Goal: Find contact information: Find contact information

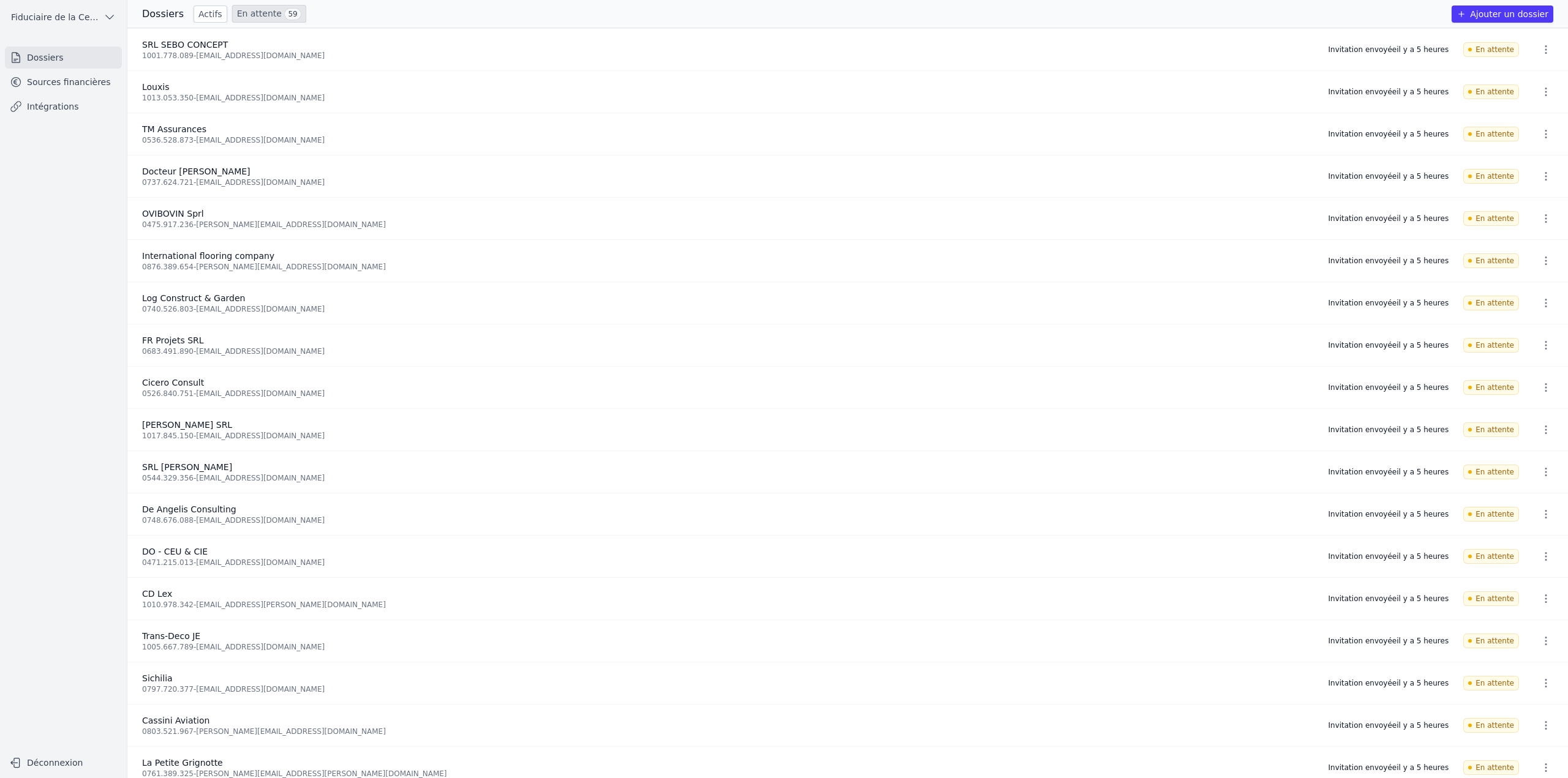
scroll to position [1746, 0]
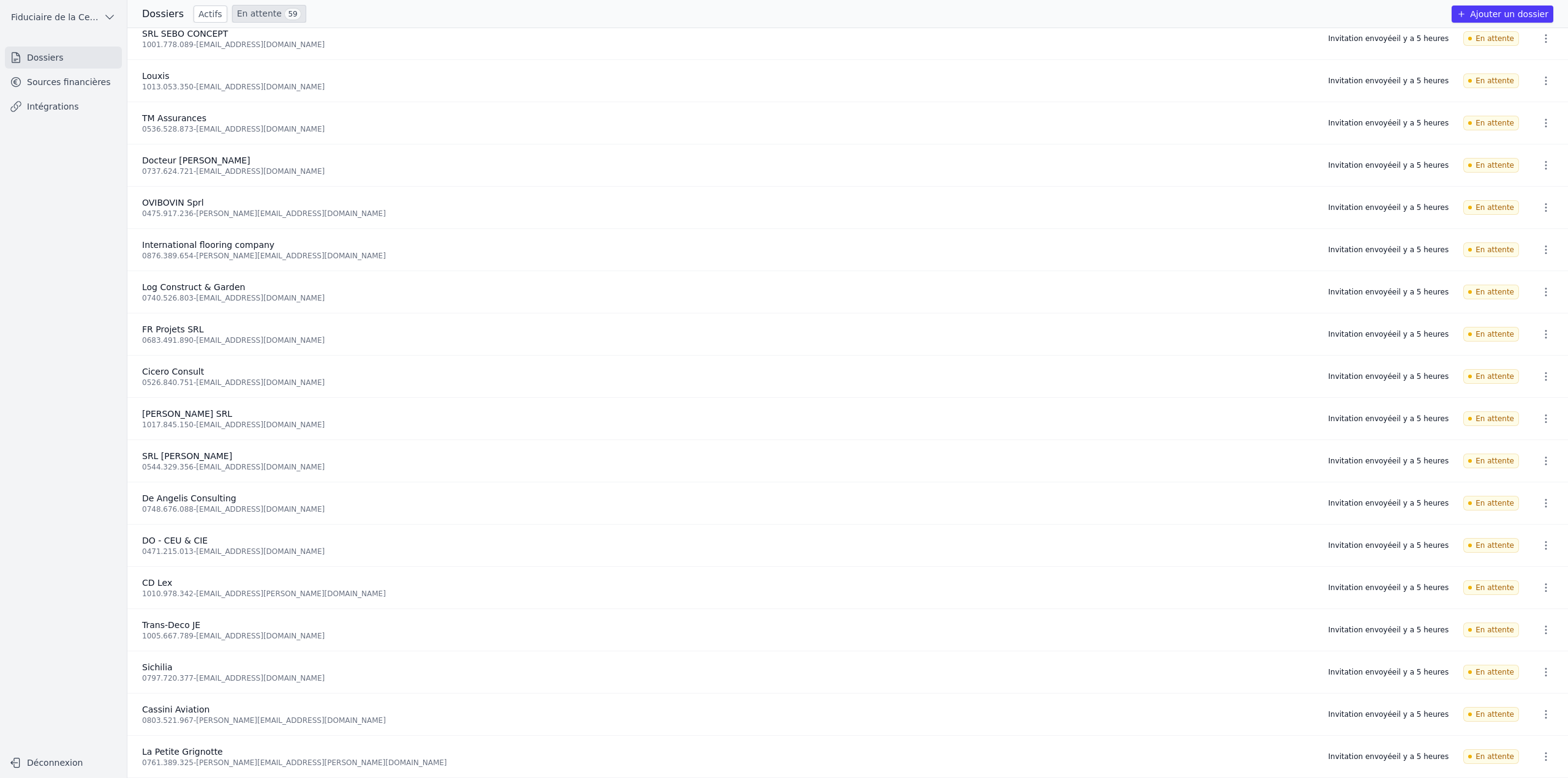
click at [258, 20] on link "En attente 59" at bounding box center [269, 13] width 74 height 18
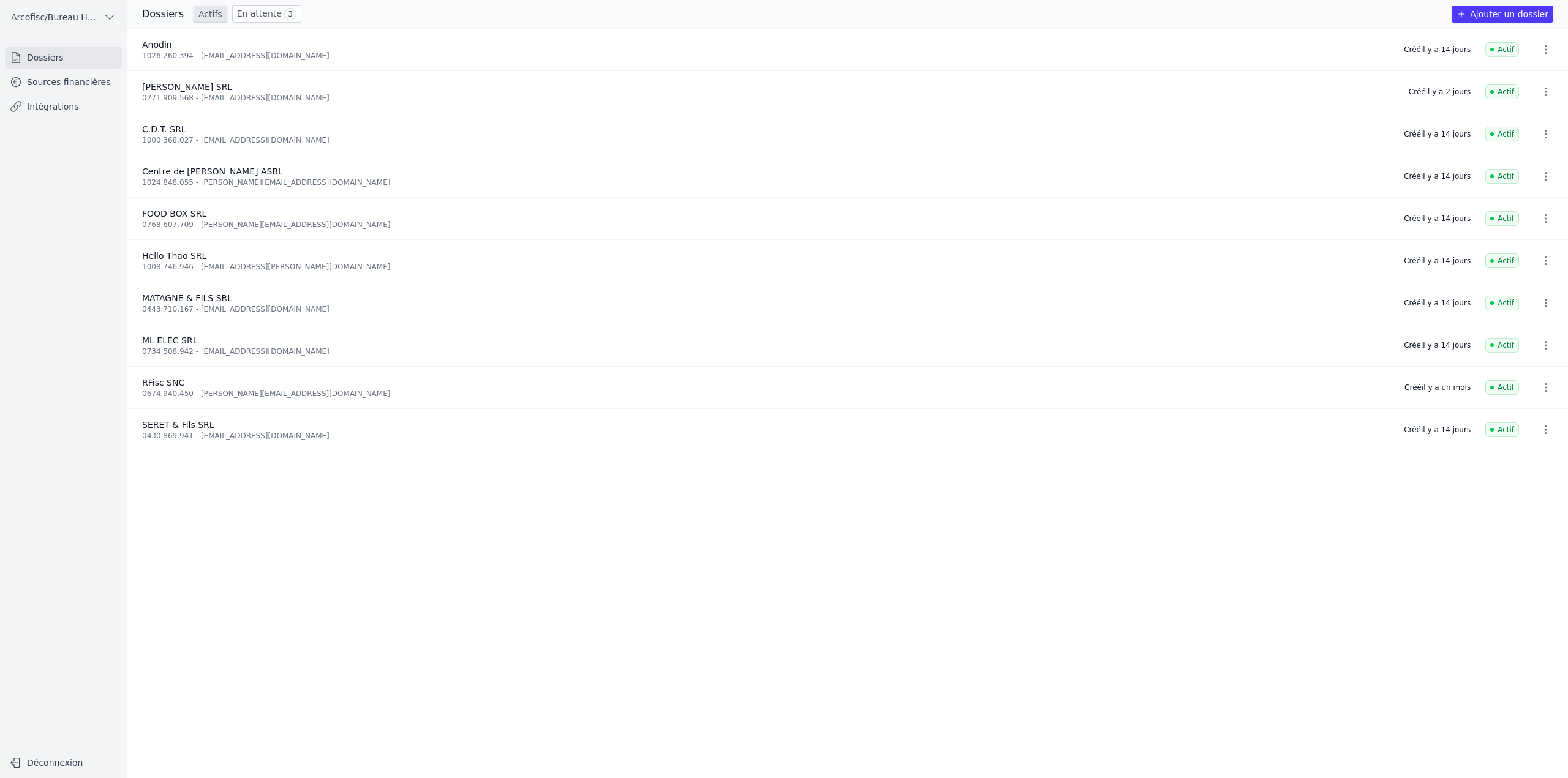
click at [248, 10] on link "En attente 3" at bounding box center [266, 13] width 69 height 18
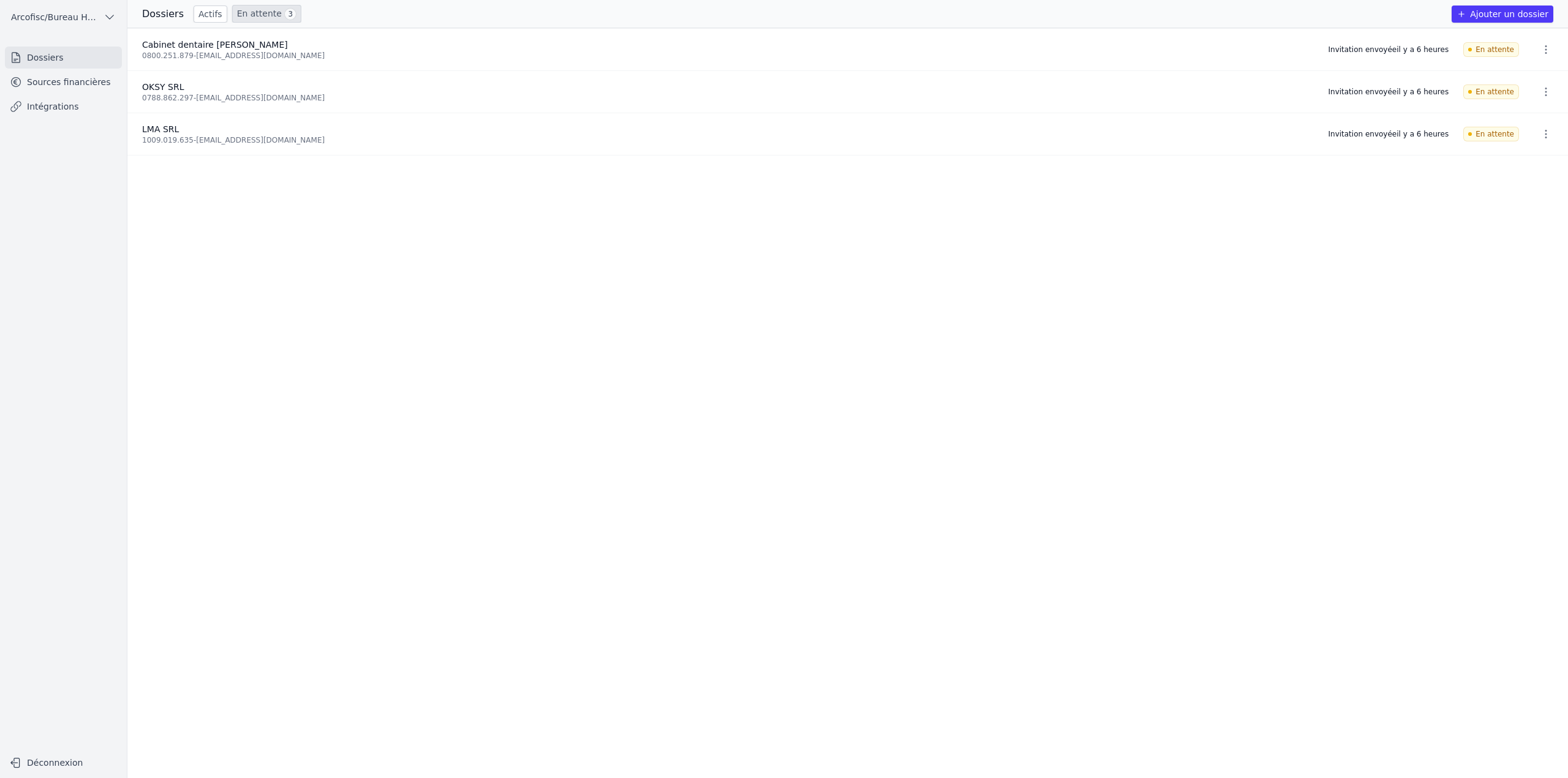
click at [196, 12] on link "Actifs" at bounding box center [210, 14] width 34 height 17
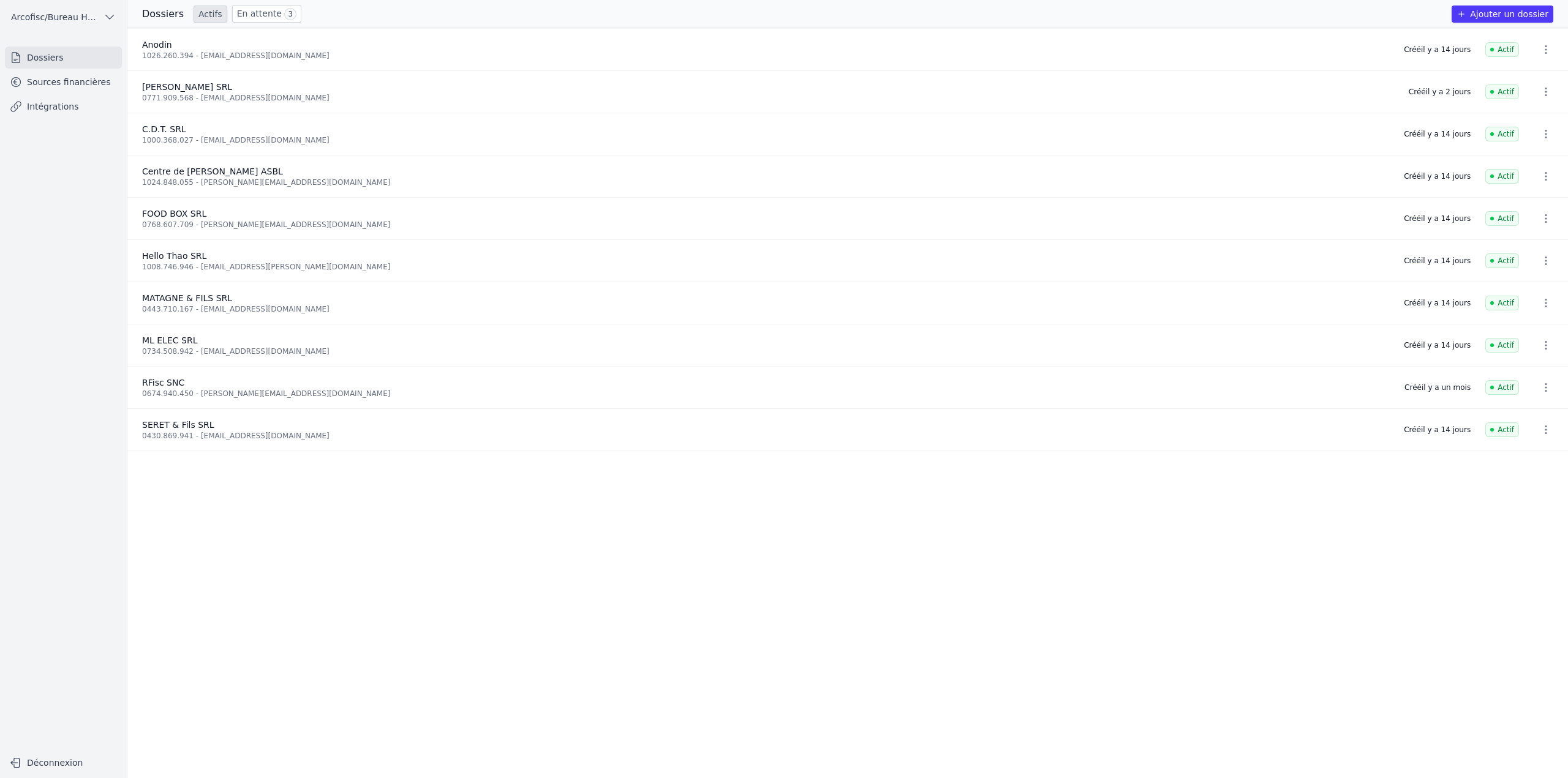
click at [86, 87] on link "Sources financières" at bounding box center [63, 82] width 117 height 22
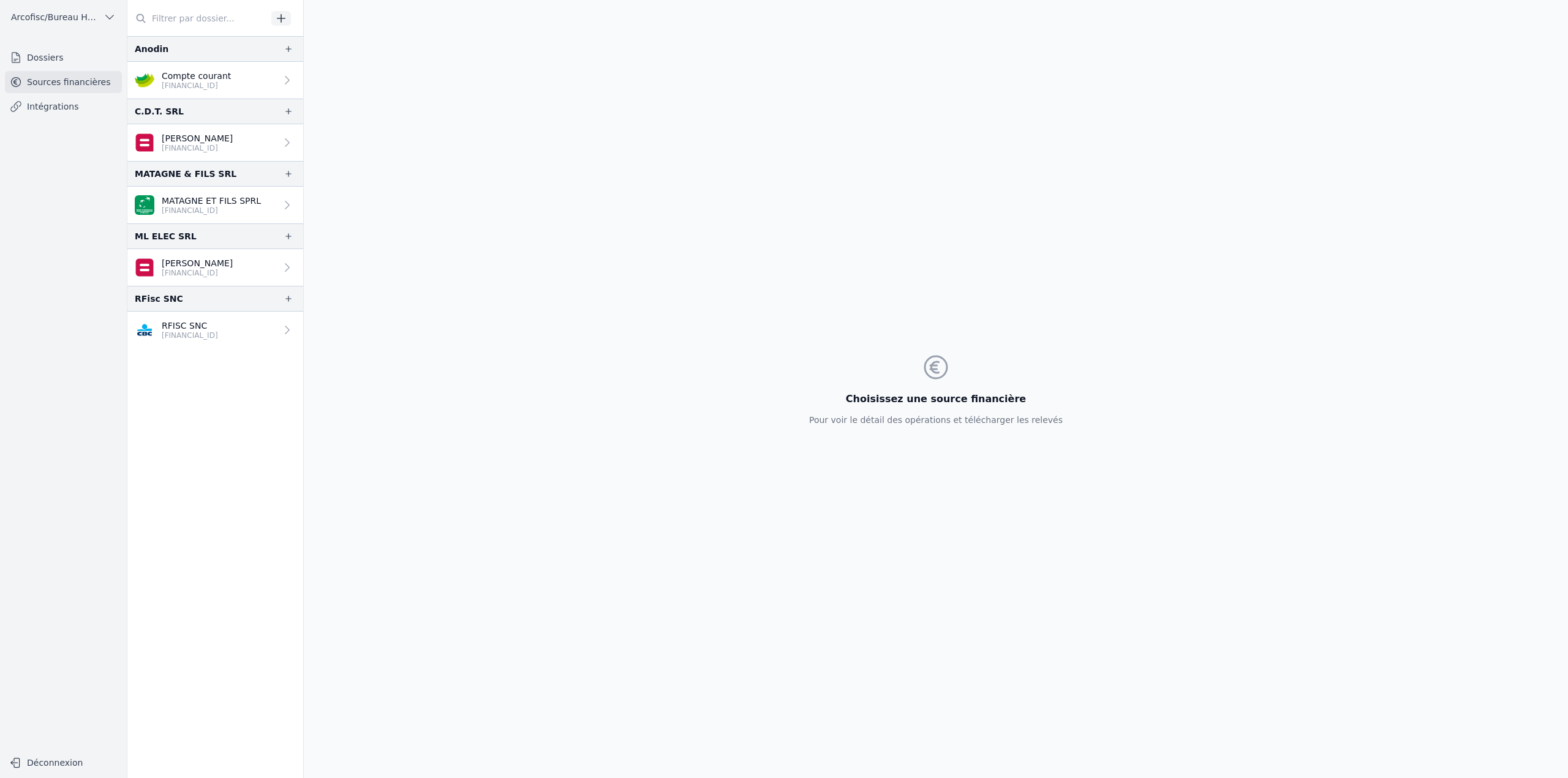
click at [86, 58] on link "Dossiers" at bounding box center [63, 58] width 117 height 22
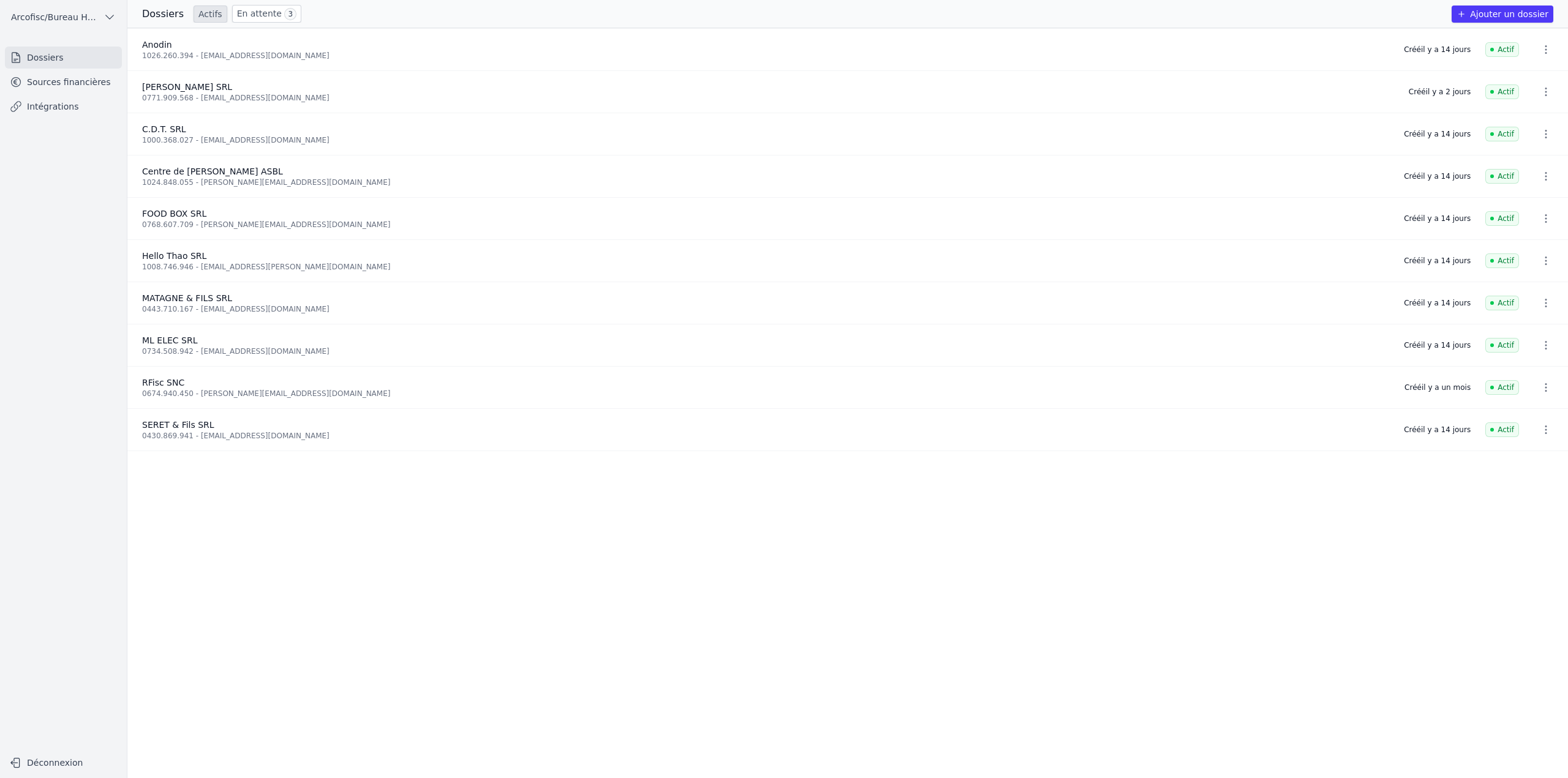
click at [72, 103] on link "Intégrations" at bounding box center [63, 107] width 117 height 22
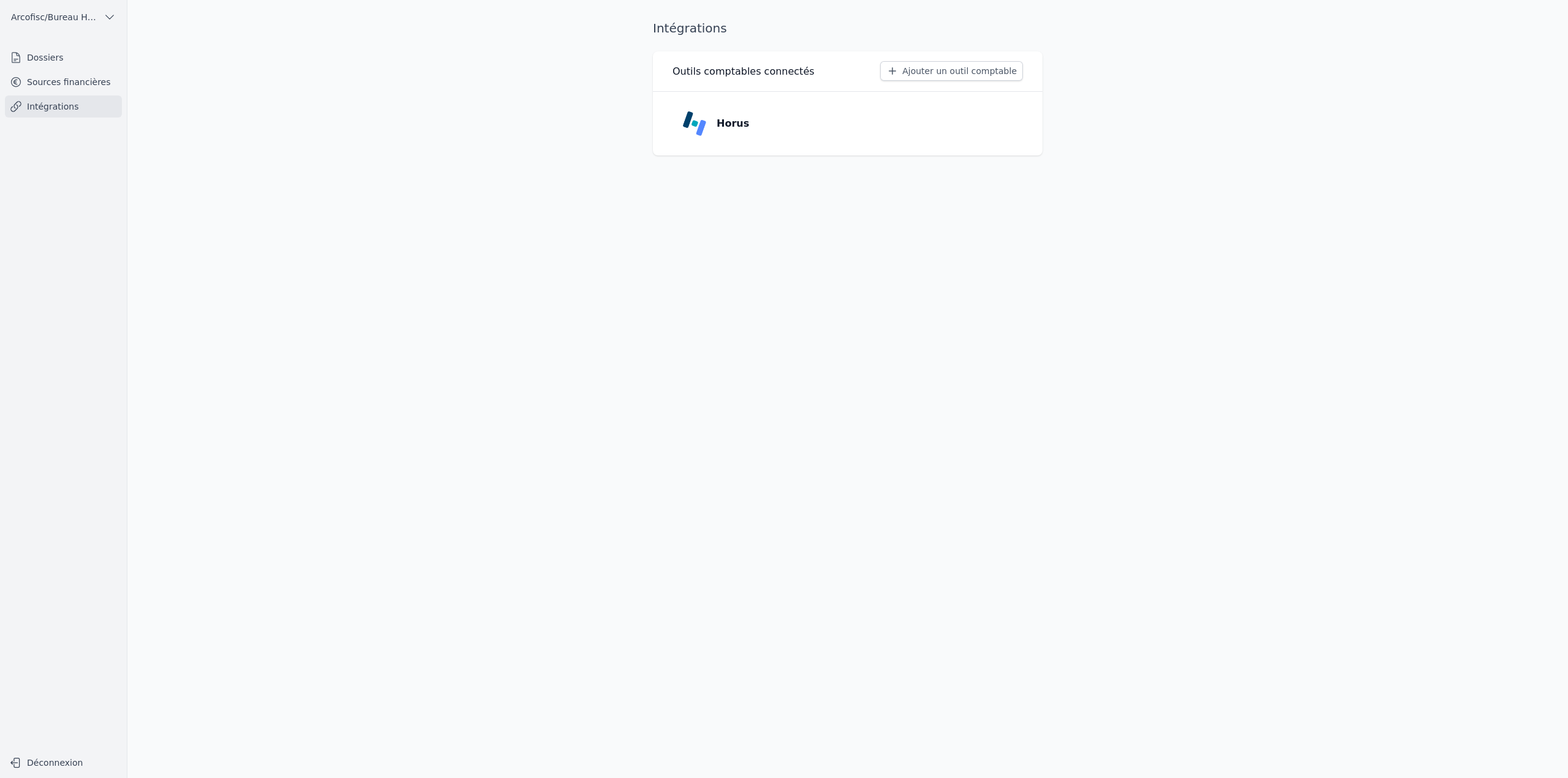
click at [74, 59] on link "Dossiers" at bounding box center [63, 58] width 117 height 22
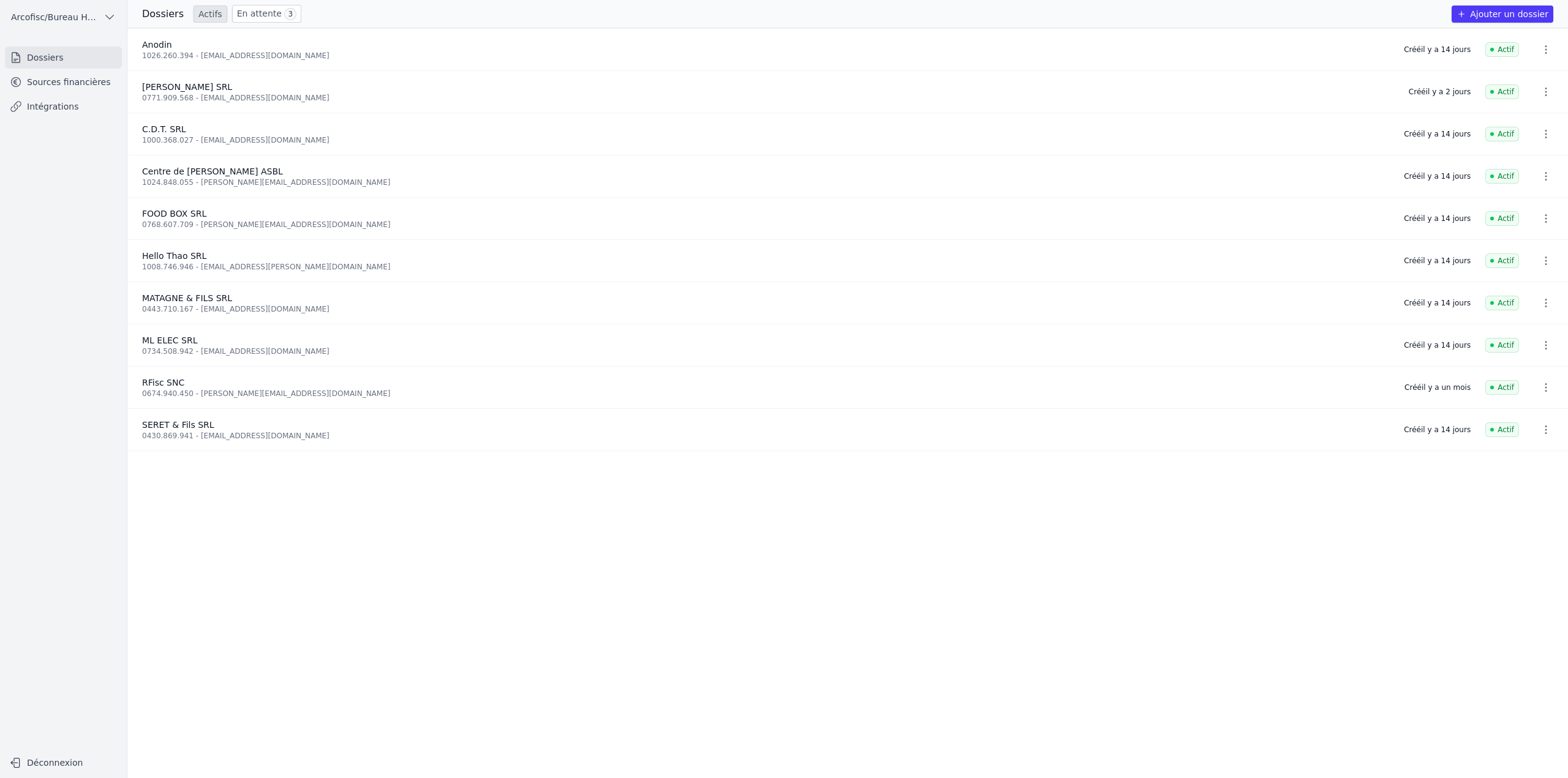
click at [878, 507] on ul "Anodin 1026.260.394 - anodindurbuy@gmail.com Créé il y a 14 jours Actif BRYAN P…" at bounding box center [848, 403] width 1440 height 750
click at [1397, 18] on div "Dossiers Actifs En attente 3 Ajouter un dossier" at bounding box center [848, 13] width 1440 height 18
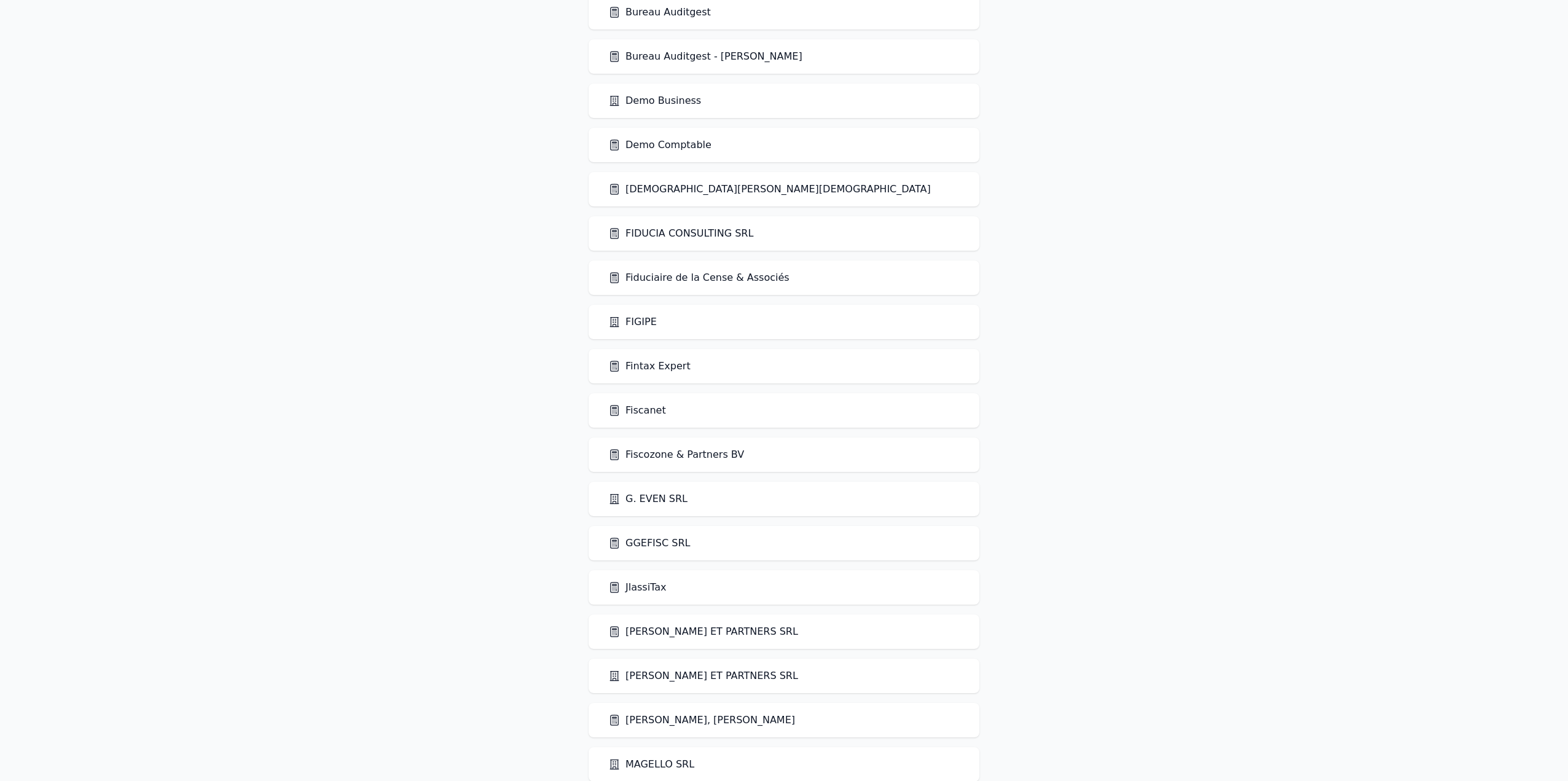
scroll to position [614, 0]
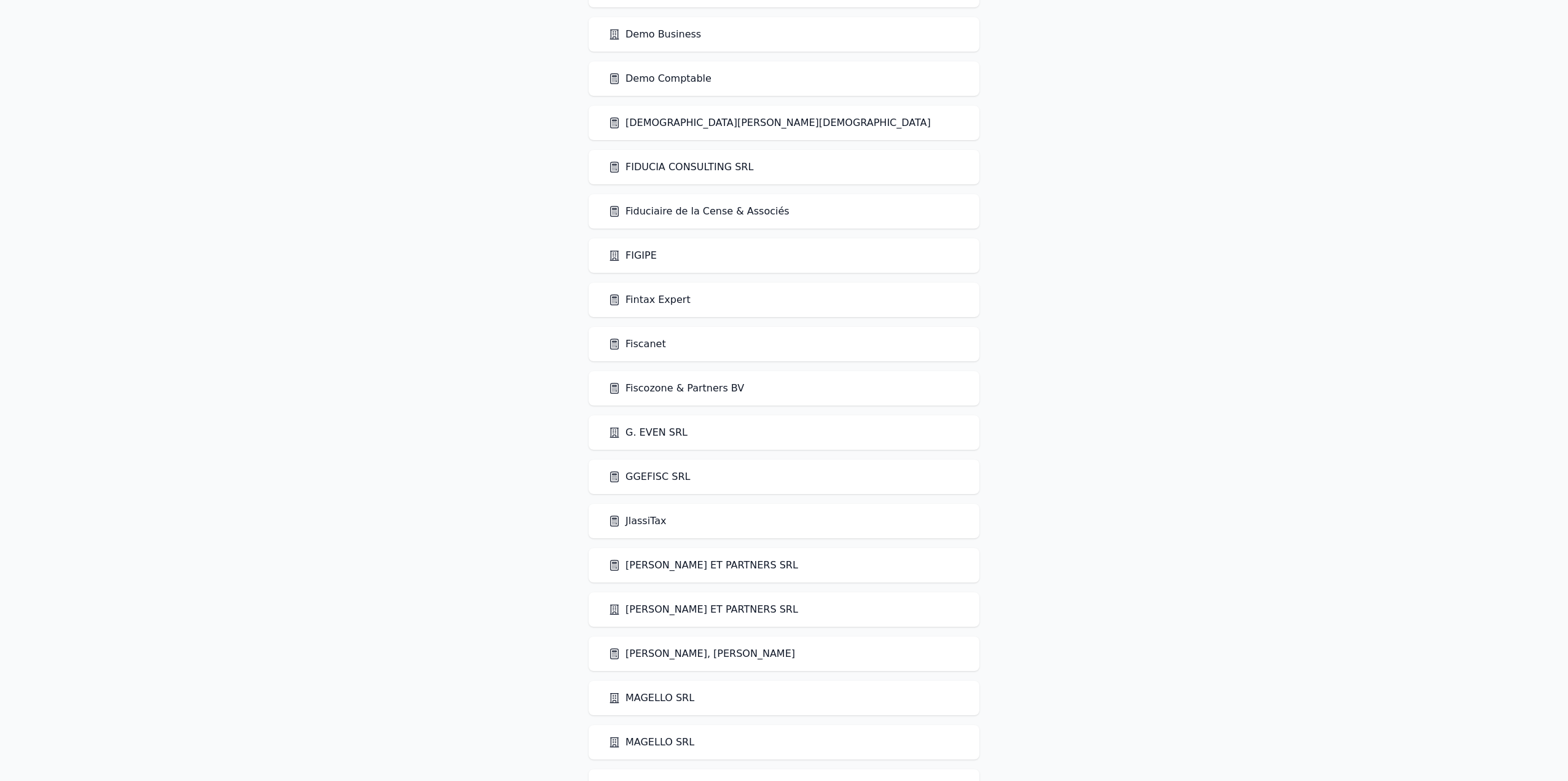
click at [654, 303] on link "Fintax Expert" at bounding box center [649, 300] width 82 height 15
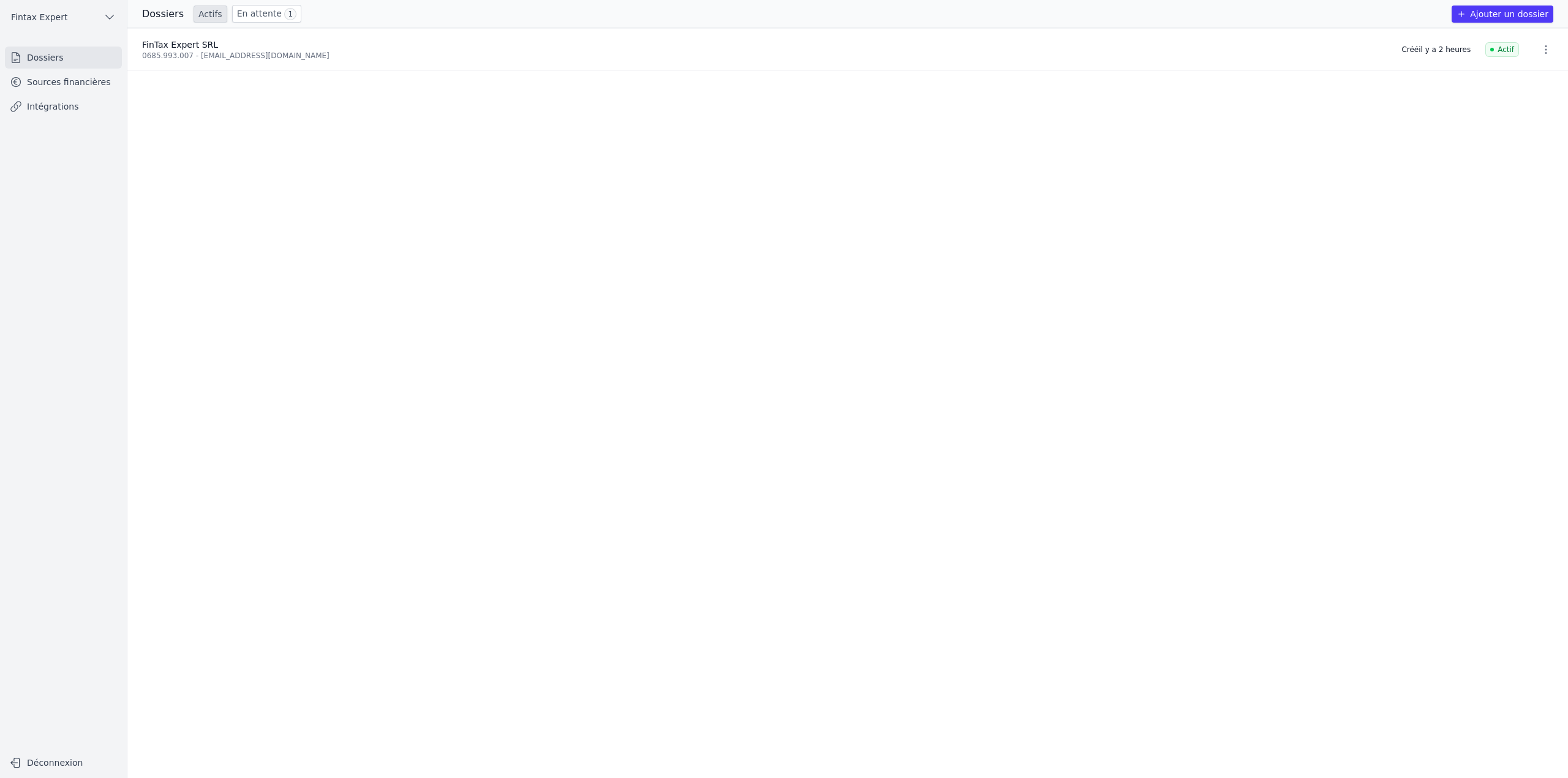
click at [115, 90] on link "Sources financières" at bounding box center [63, 82] width 117 height 22
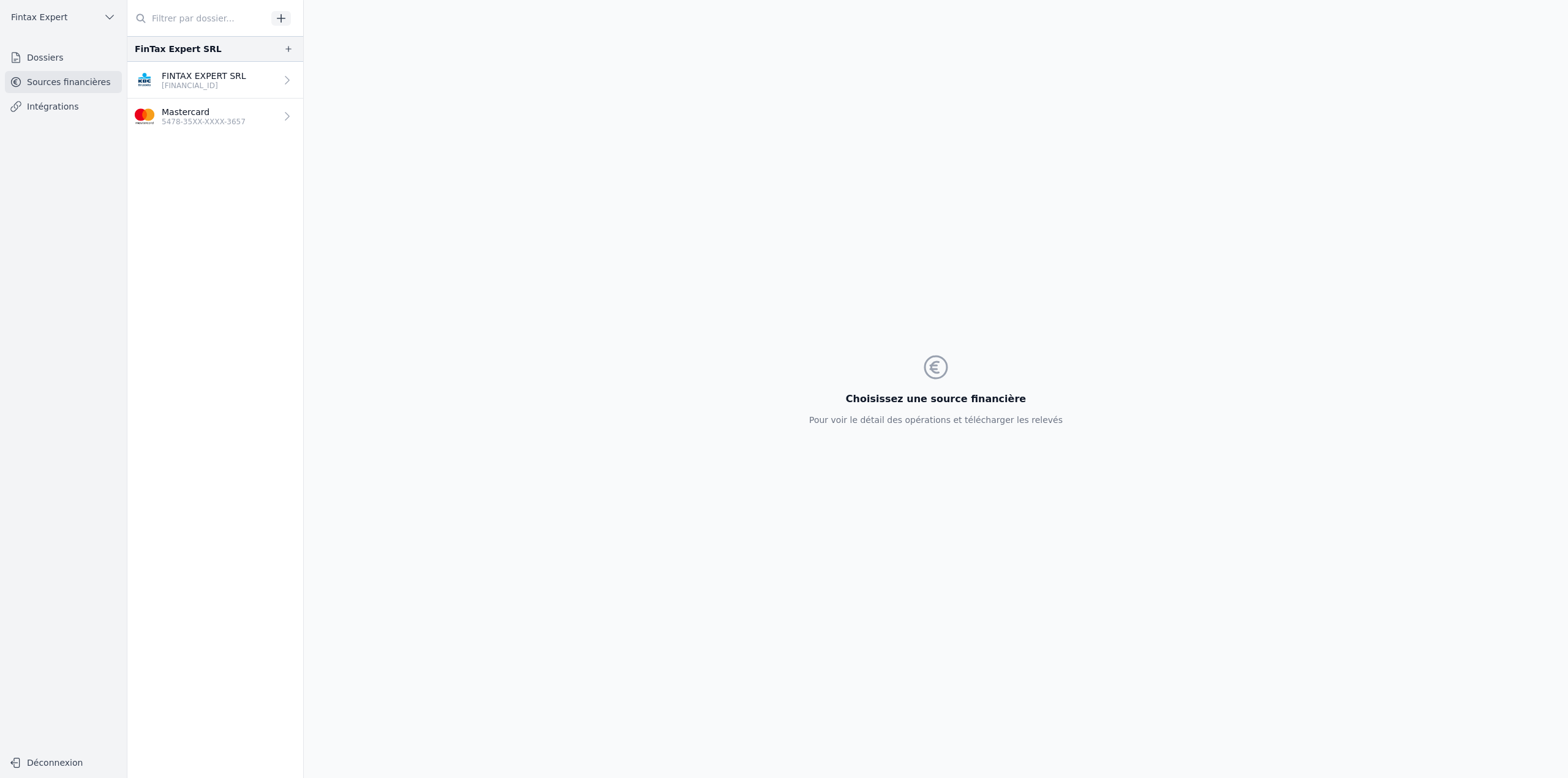
click at [76, 60] on link "Dossiers" at bounding box center [63, 58] width 117 height 22
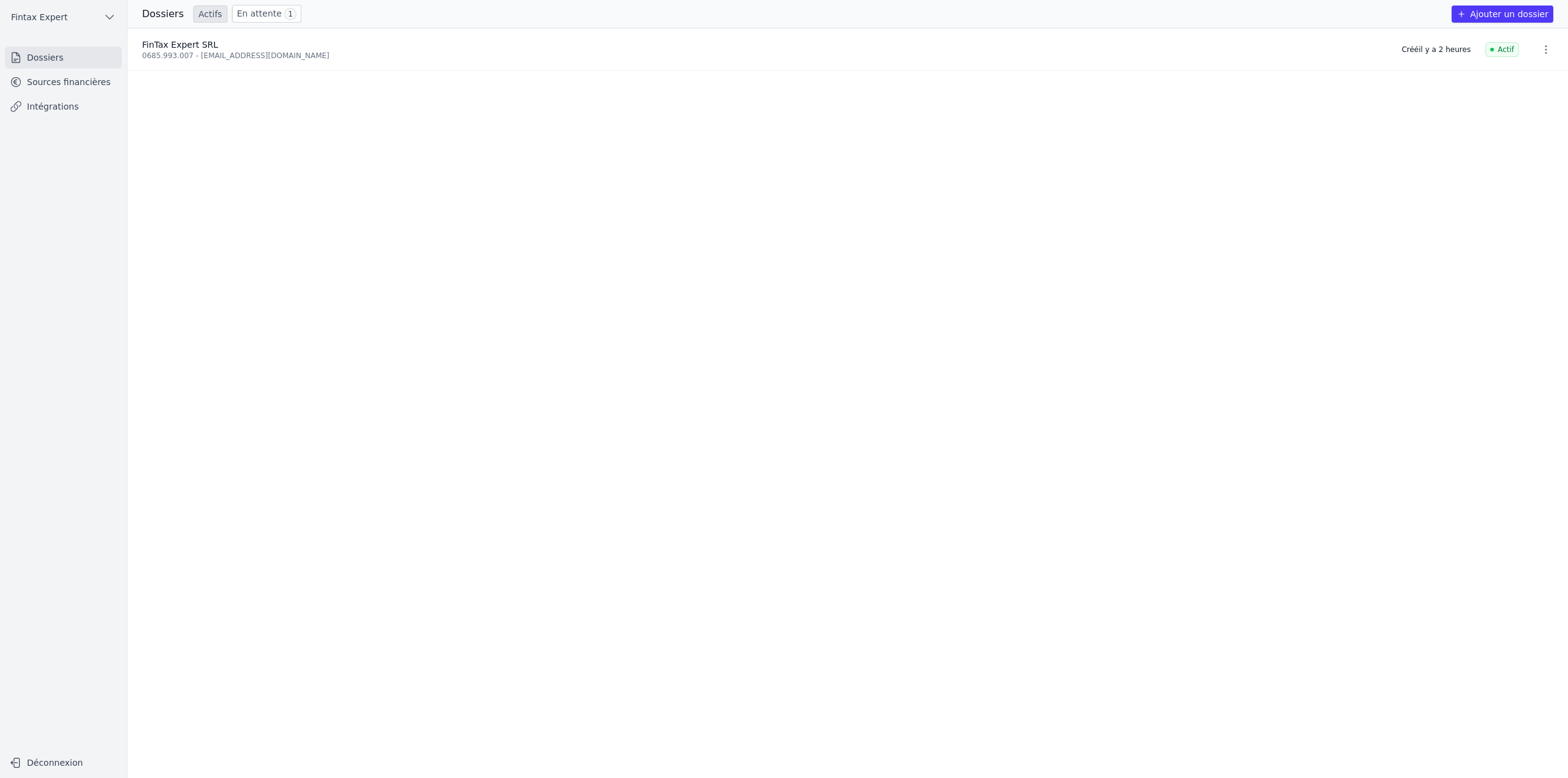
click at [248, 12] on link "En attente 1" at bounding box center [266, 13] width 69 height 18
click at [52, 90] on link "Sources financières" at bounding box center [63, 82] width 117 height 22
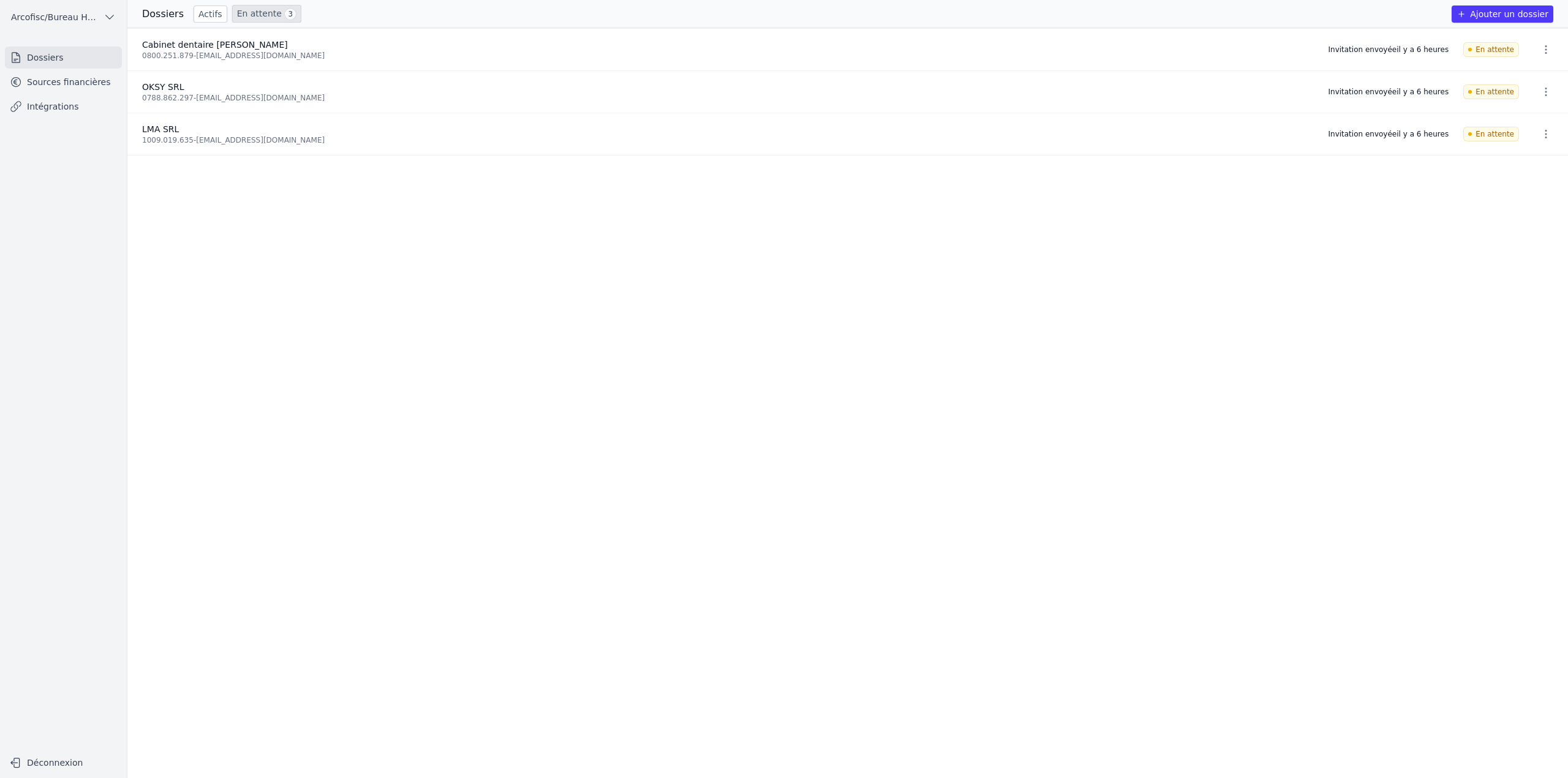
click at [252, 13] on link "En attente 3" at bounding box center [266, 13] width 69 height 18
click at [1542, 44] on icon "button" at bounding box center [1546, 50] width 12 height 12
click at [1310, 186] on div at bounding box center [784, 389] width 1568 height 778
click at [247, 160] on ul "Cabinet dentaire Oksuz SRL 0800.251.879 - nsoksuz@hotmail.com Invitation envoyé…" at bounding box center [848, 403] width 1440 height 750
click at [1547, 48] on button "button" at bounding box center [1546, 50] width 25 height 20
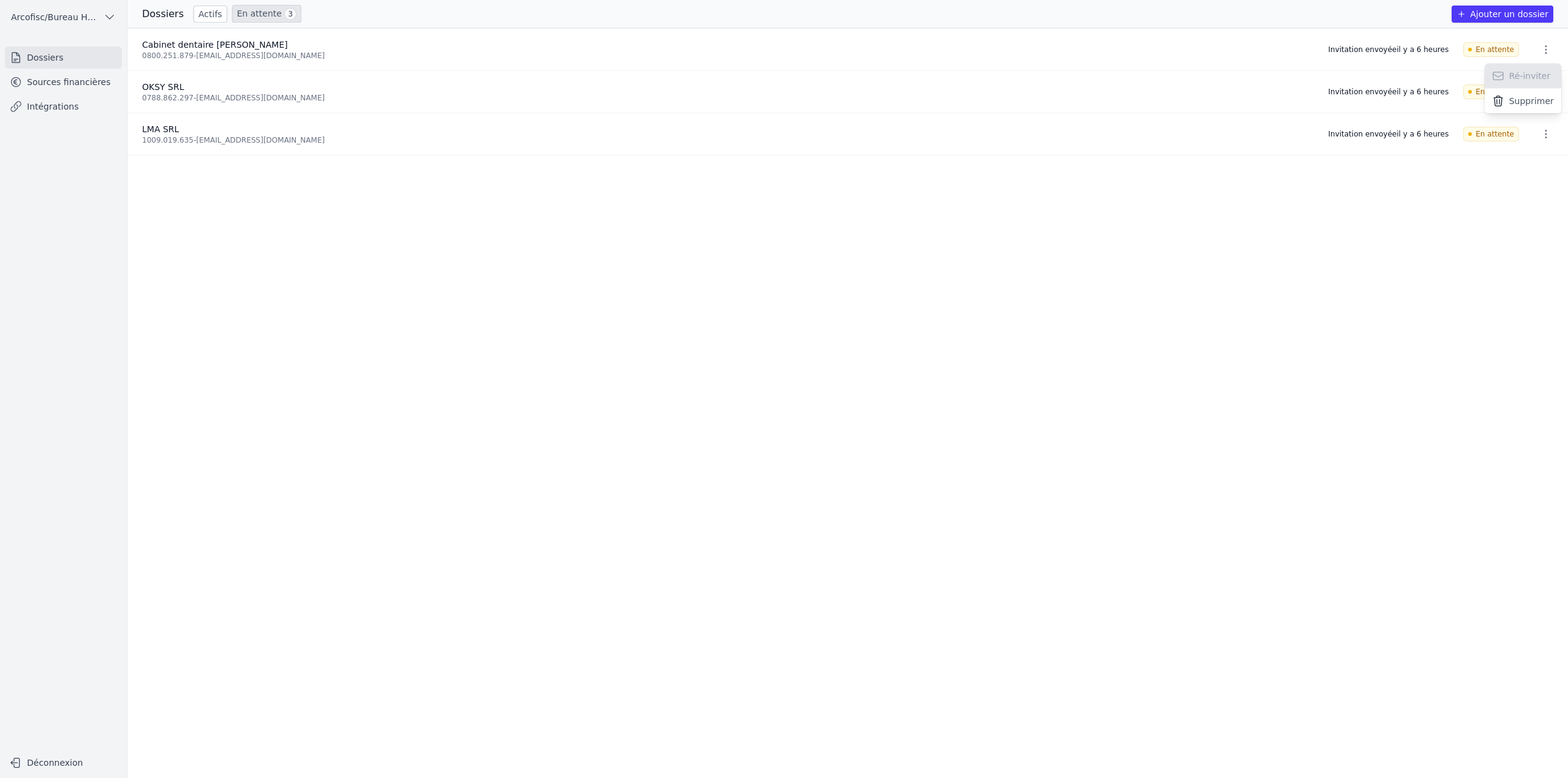
click at [1202, 321] on div at bounding box center [784, 389] width 1568 height 778
click at [112, 93] on link "Sources financières" at bounding box center [63, 82] width 117 height 22
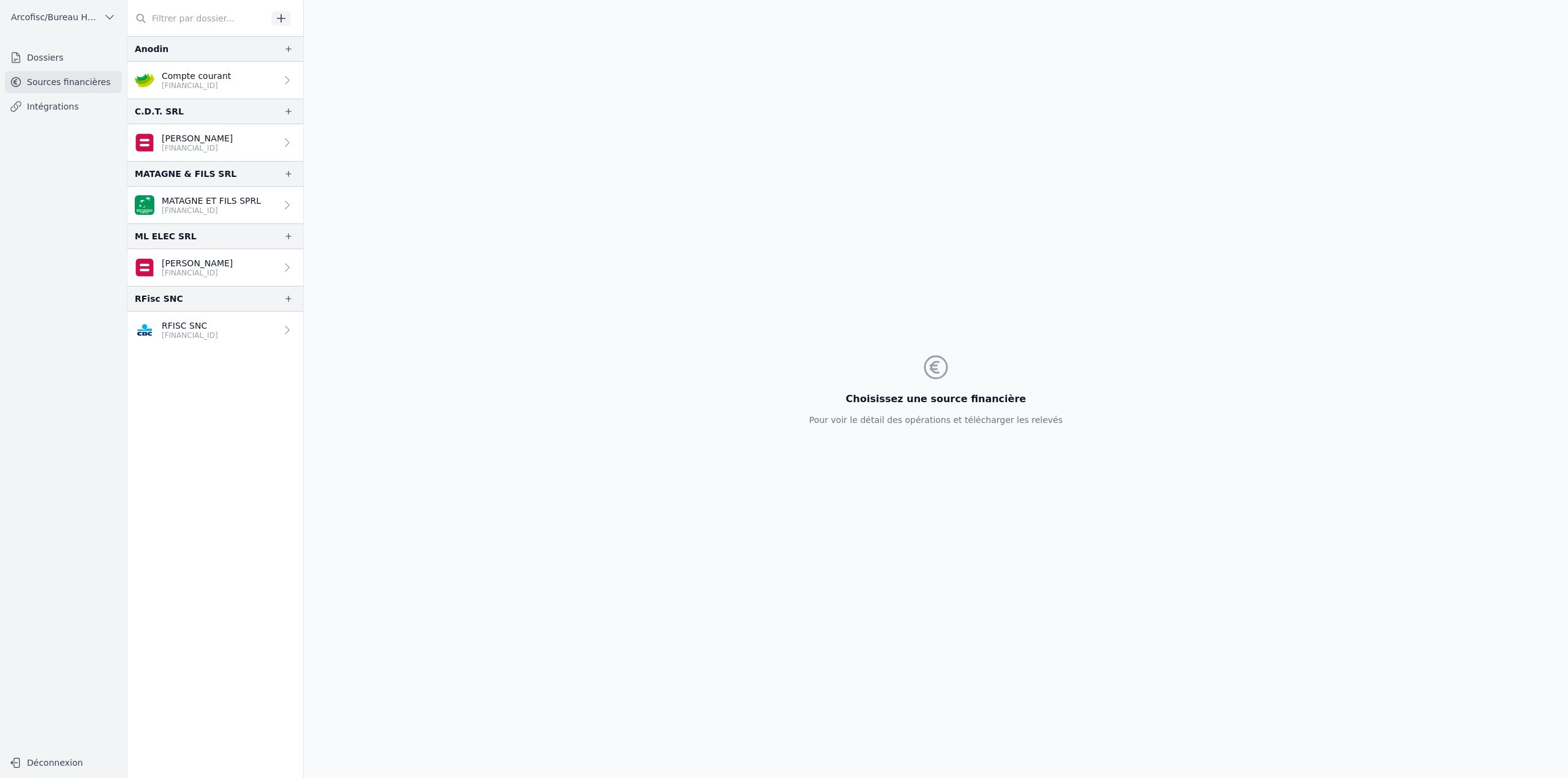
click at [58, 58] on link "Dossiers" at bounding box center [63, 58] width 117 height 22
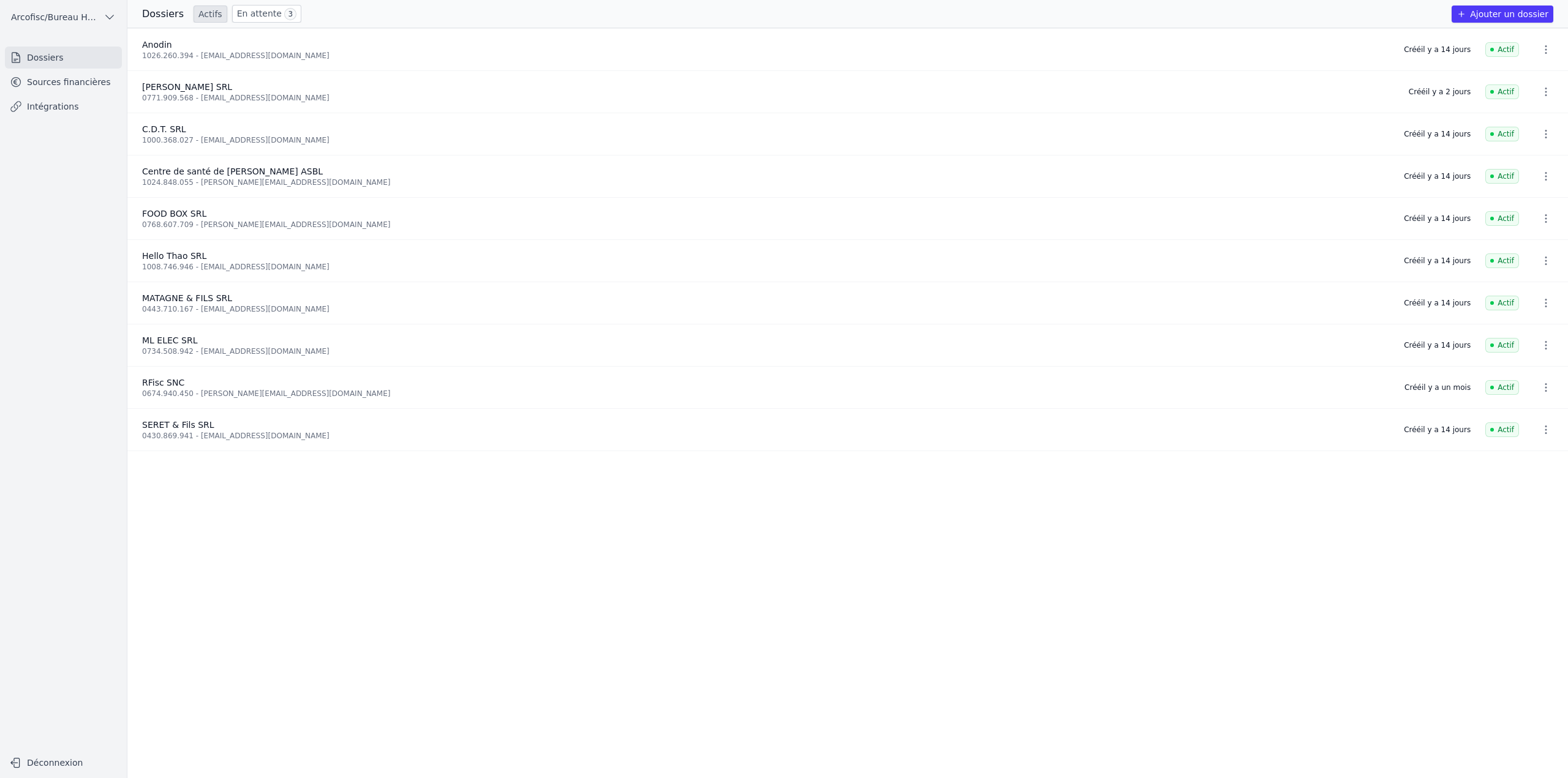
click at [64, 86] on link "Sources financières" at bounding box center [63, 82] width 117 height 22
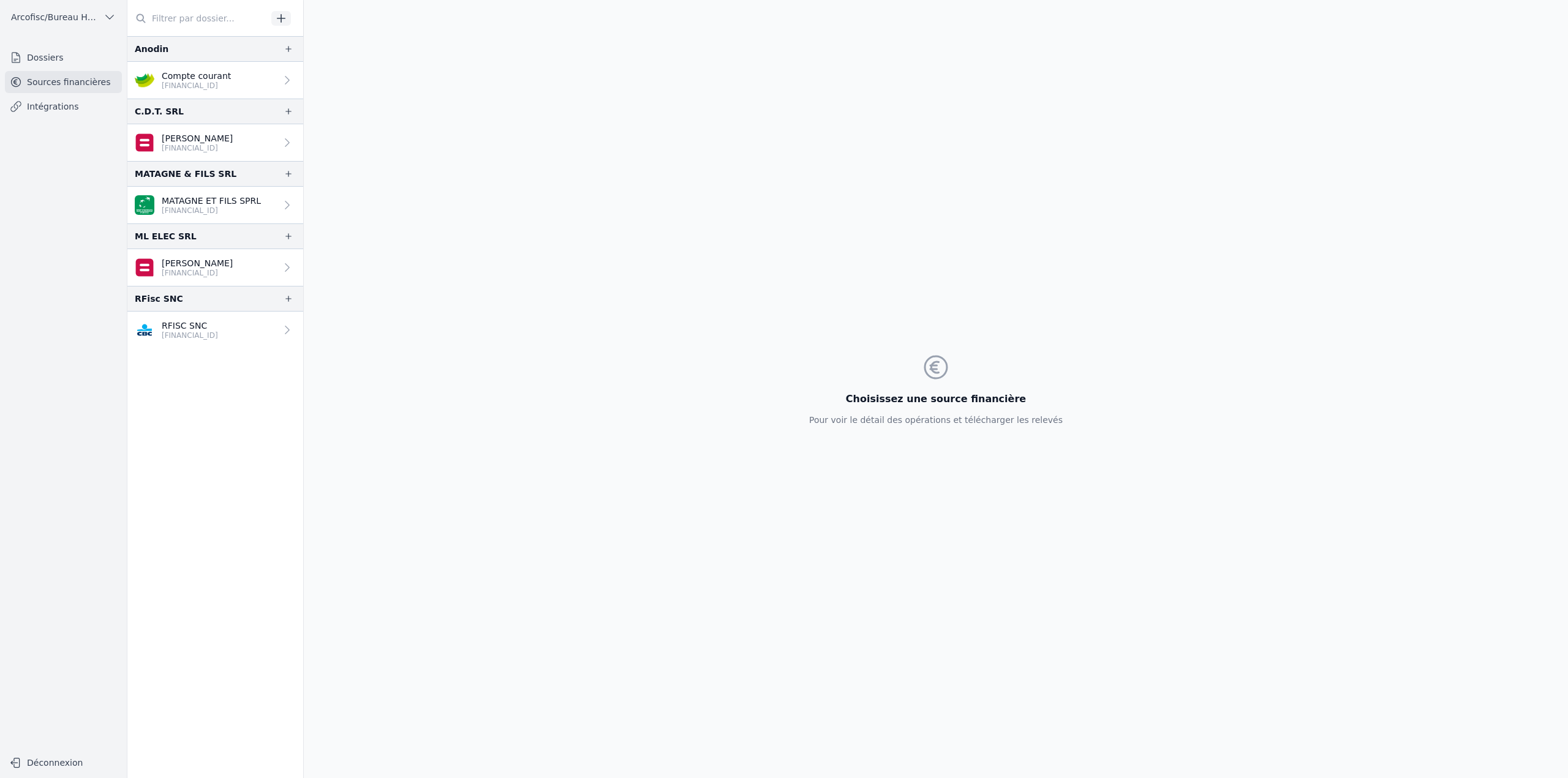
click at [61, 64] on link "Dossiers" at bounding box center [63, 58] width 117 height 22
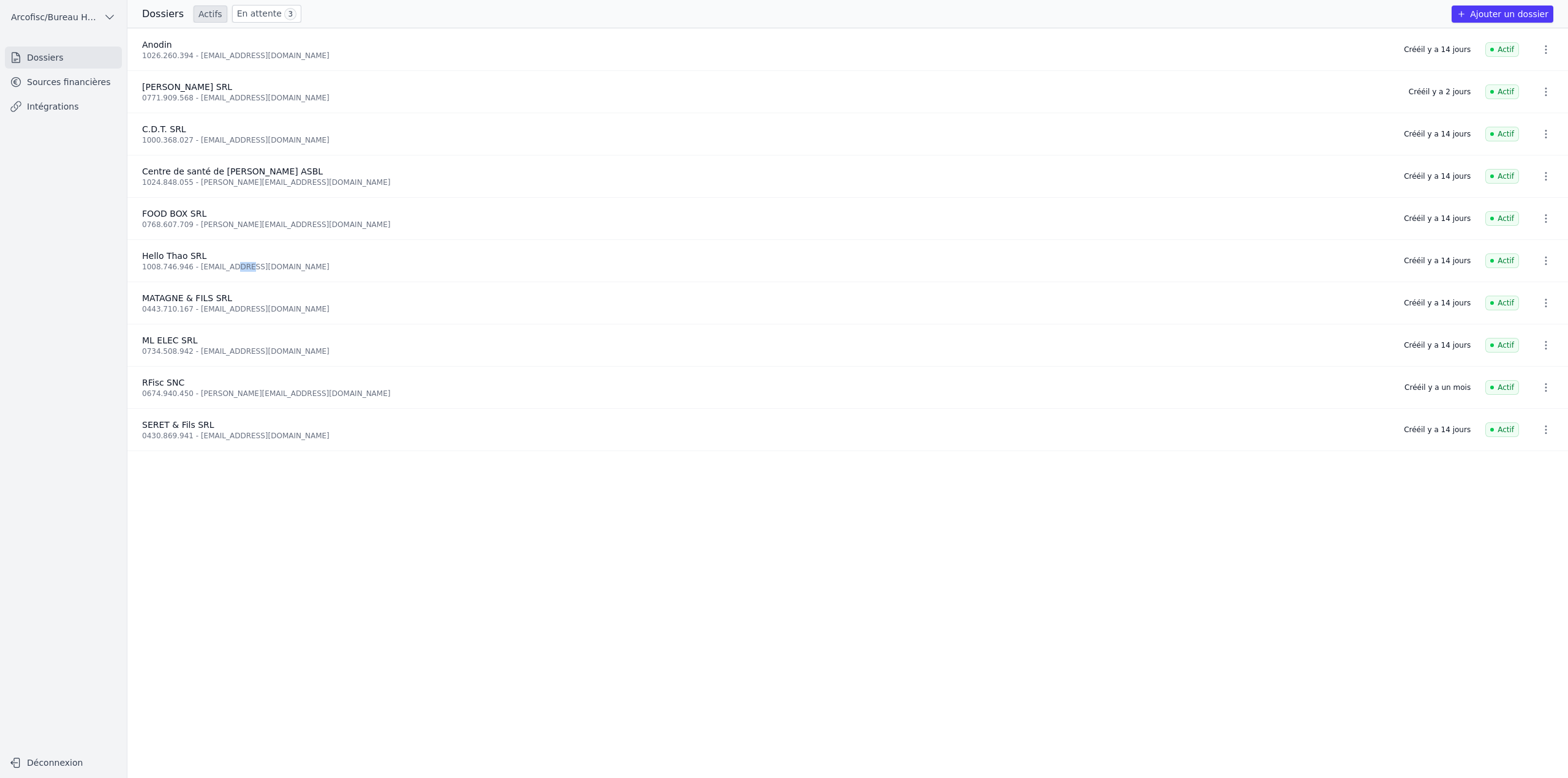
drag, startPoint x: 235, startPoint y: 262, endPoint x: 221, endPoint y: 264, distance: 14.1
click at [221, 264] on div "1008.746.946 - hello@thao.be" at bounding box center [766, 267] width 1247 height 10
drag, startPoint x: 240, startPoint y: 266, endPoint x: 192, endPoint y: 267, distance: 48.0
click at [192, 267] on div "1008.746.946 - hello@thao.be" at bounding box center [766, 267] width 1247 height 10
copy div "hello@thao.be"
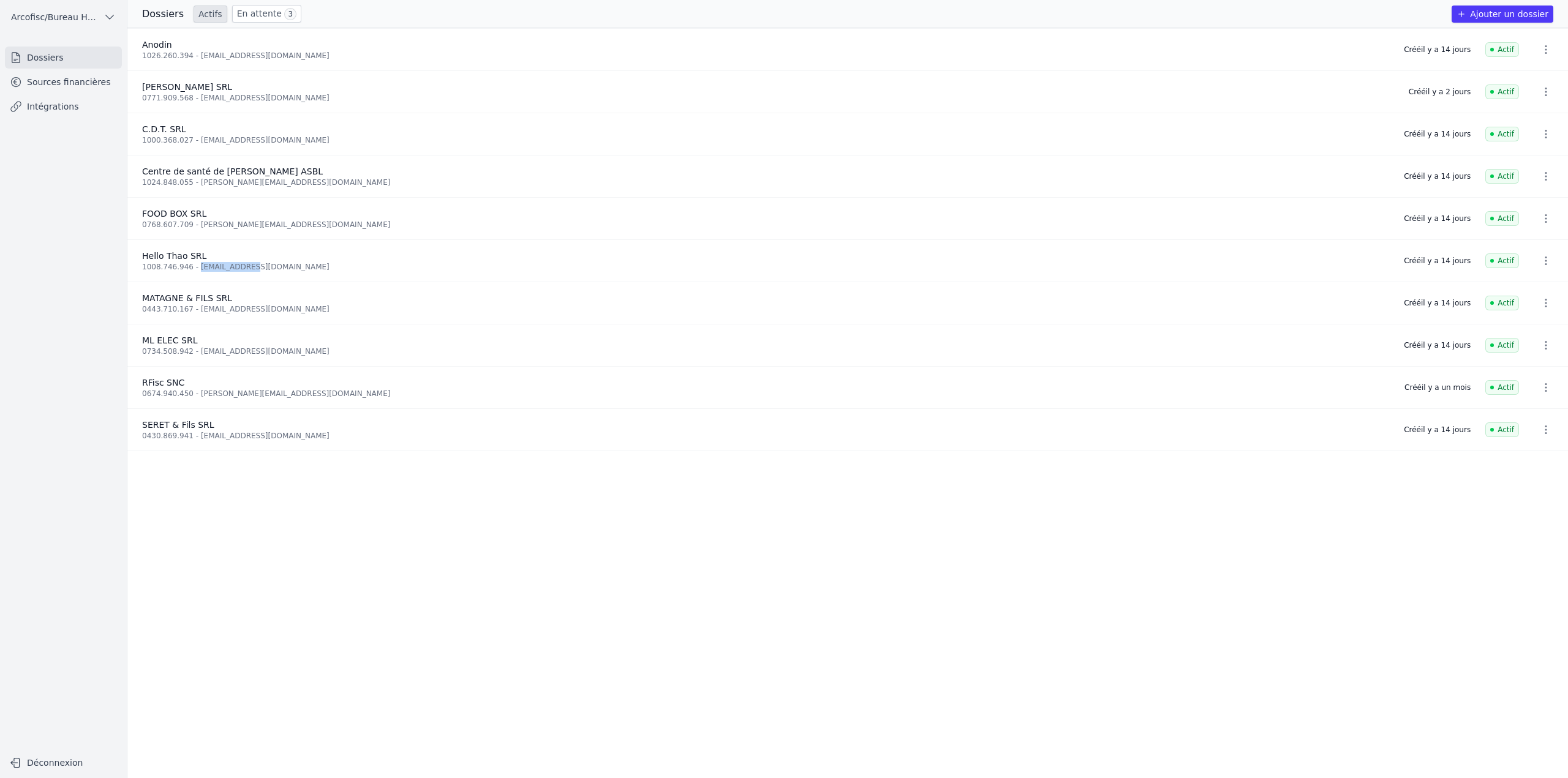
click at [86, 87] on link "Sources financières" at bounding box center [63, 82] width 117 height 22
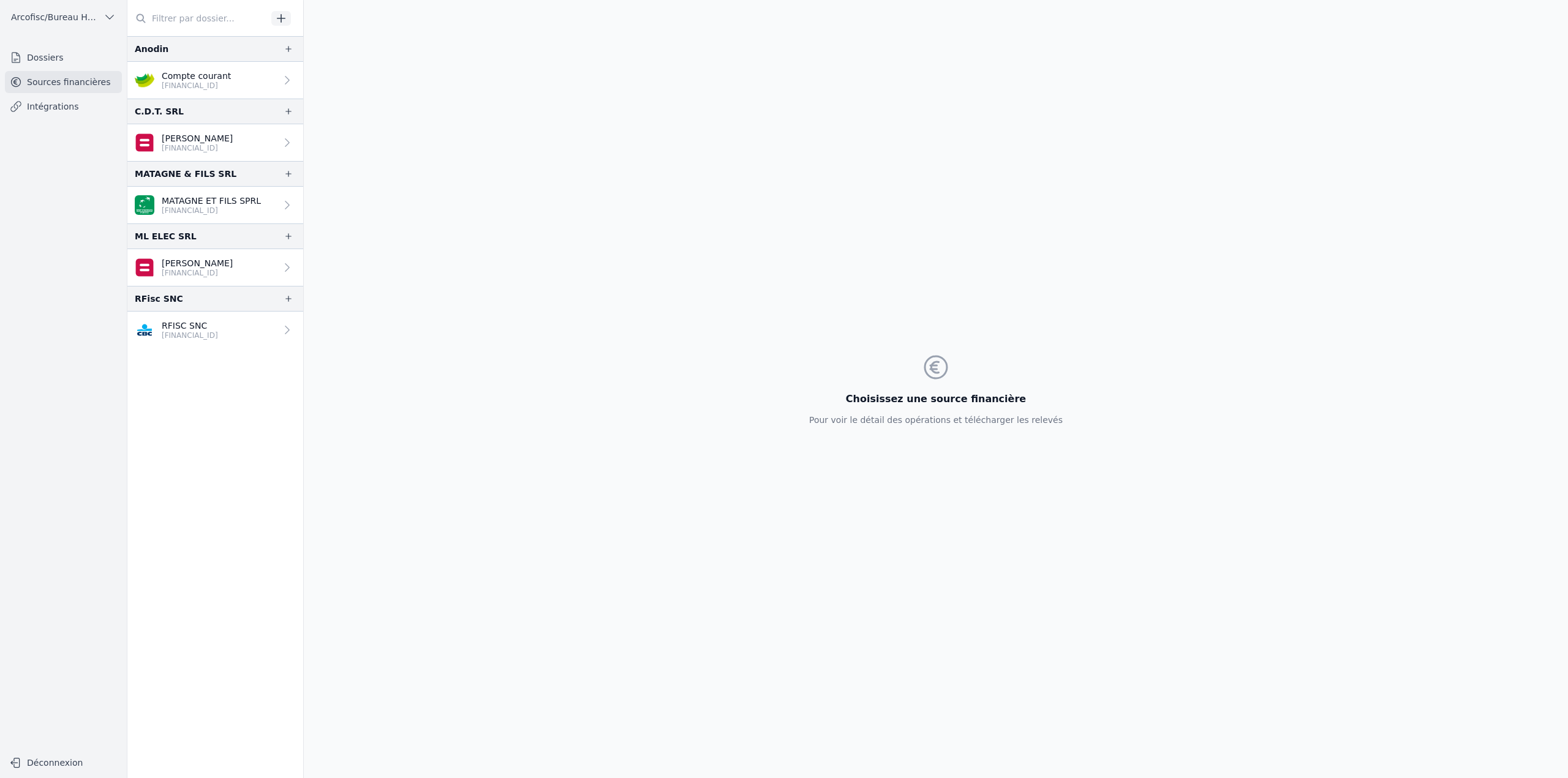
click at [192, 78] on p "Compte courant" at bounding box center [196, 76] width 69 height 12
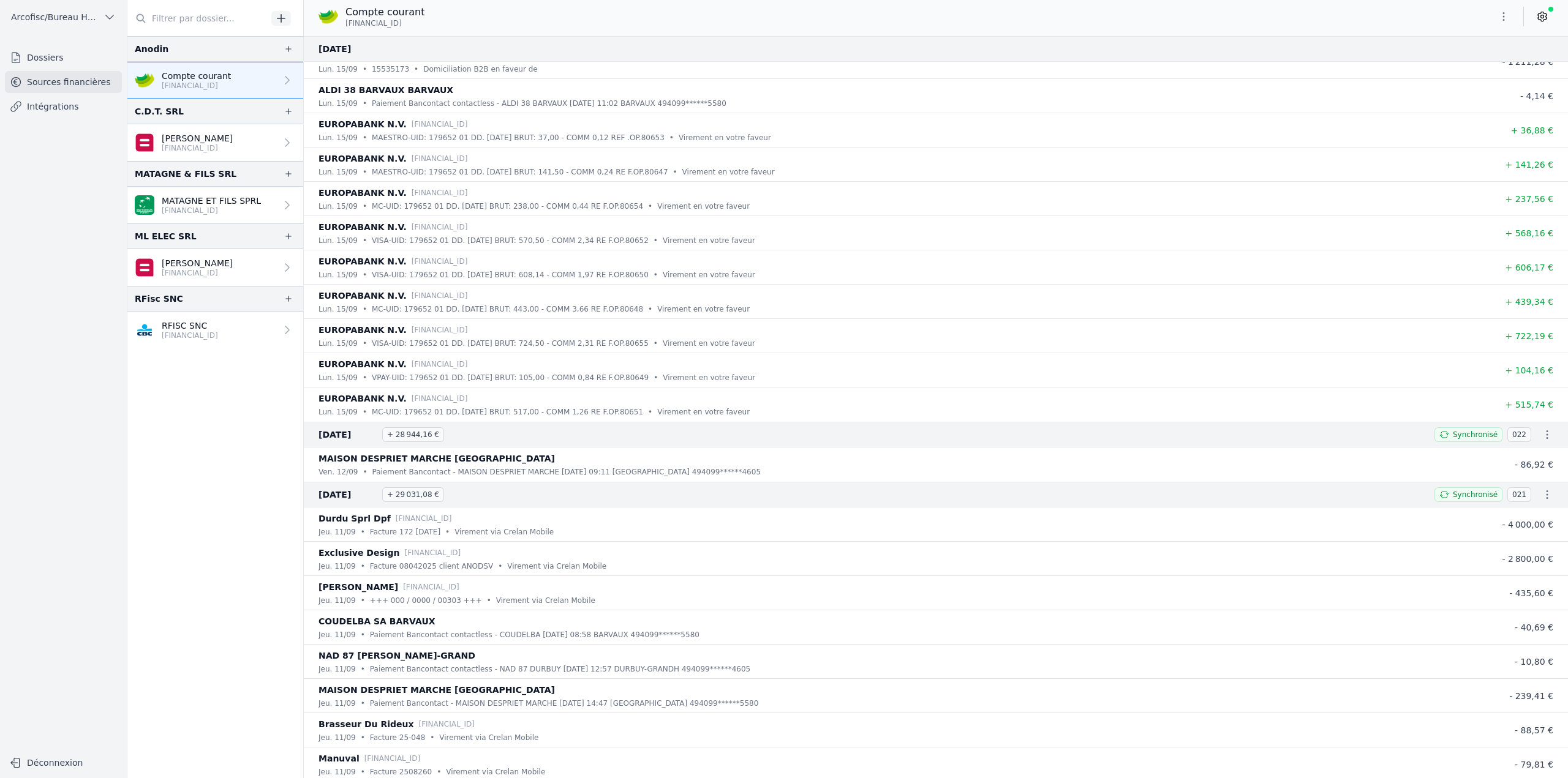
scroll to position [490, 0]
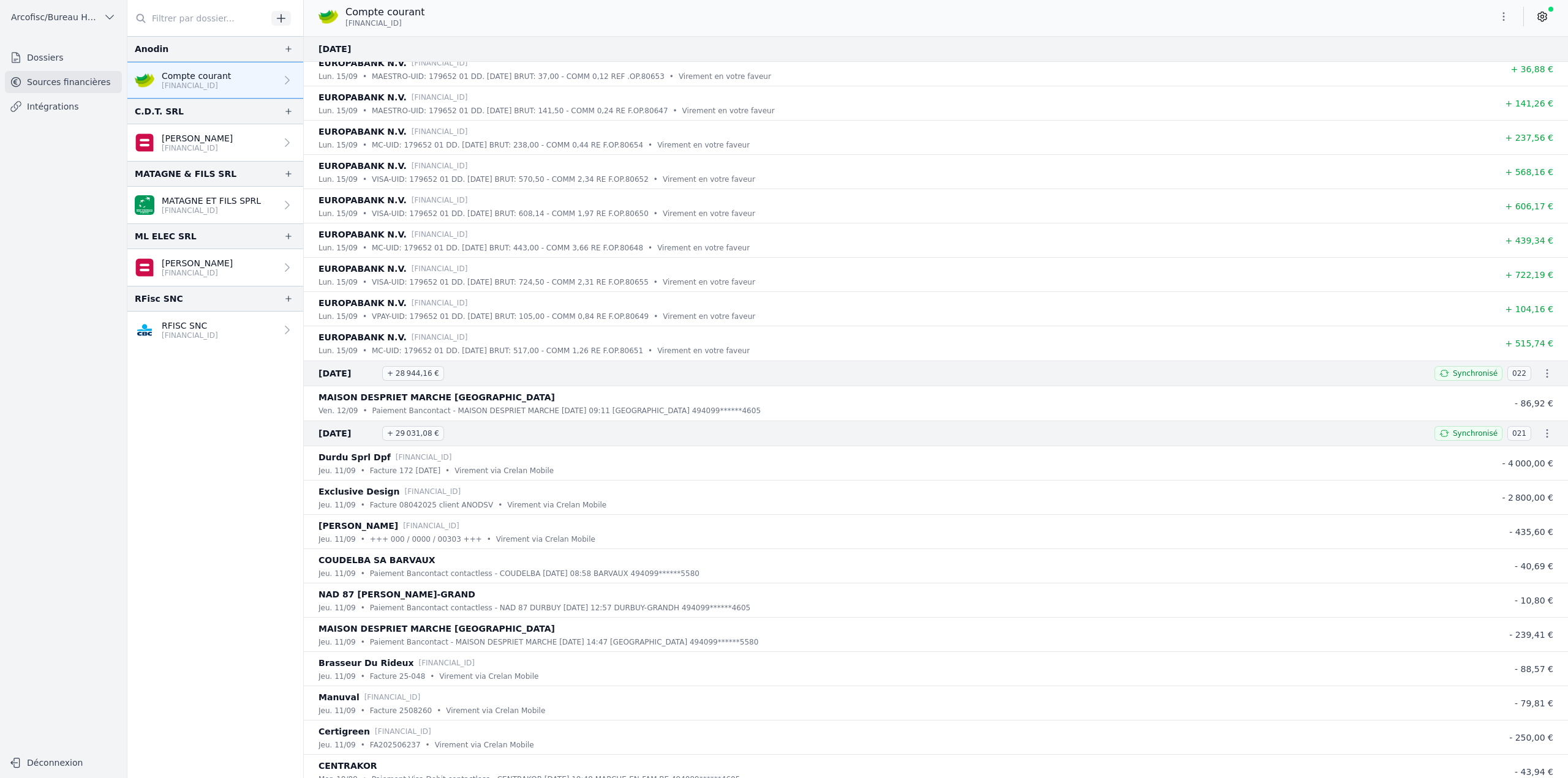
click at [243, 215] on link "MATAGNE ET FILS SPRL BE46 2400 1899 5836" at bounding box center [215, 205] width 176 height 37
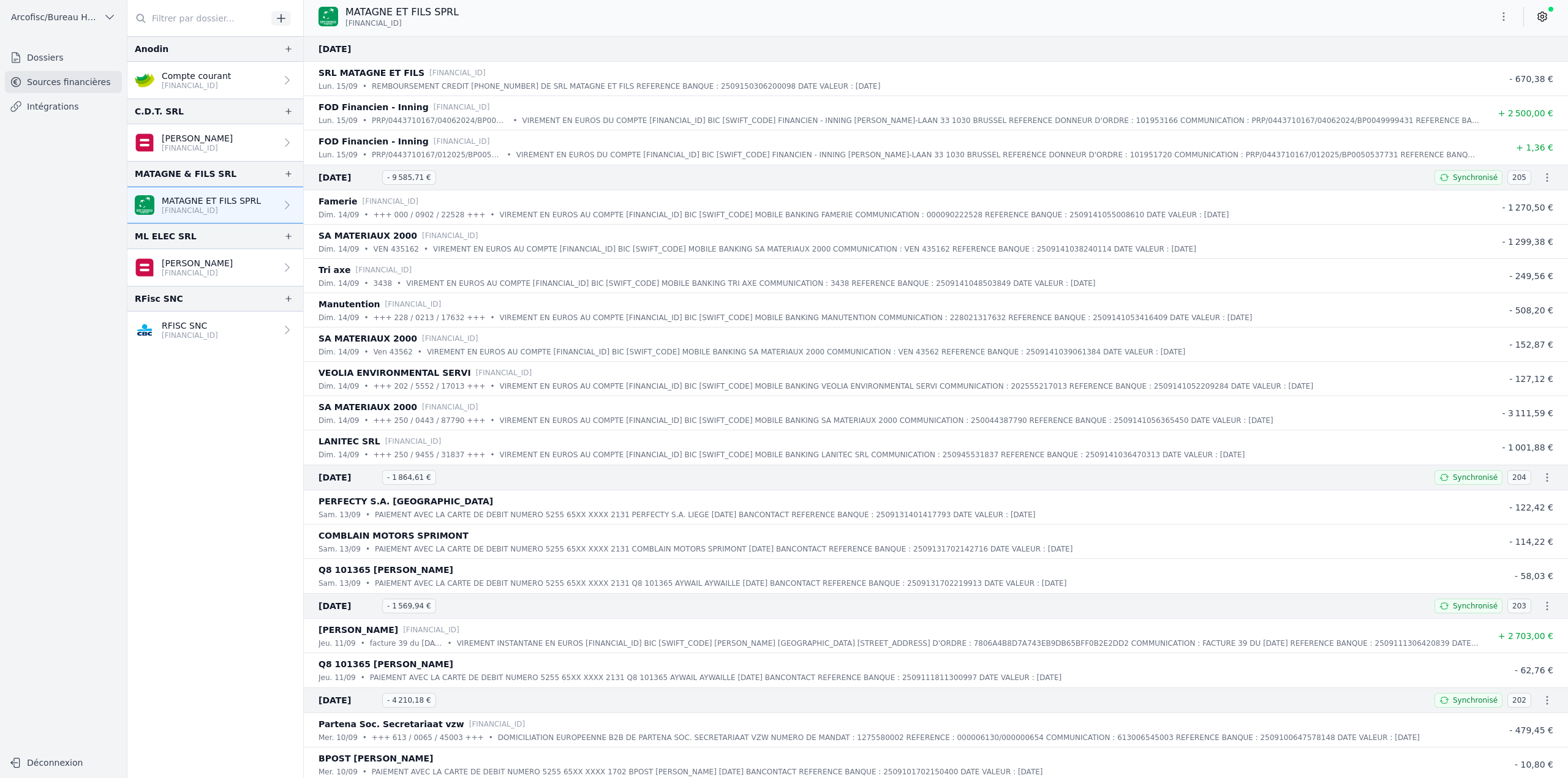
click at [184, 87] on p "BE16 1036 0097 3874" at bounding box center [196, 86] width 69 height 10
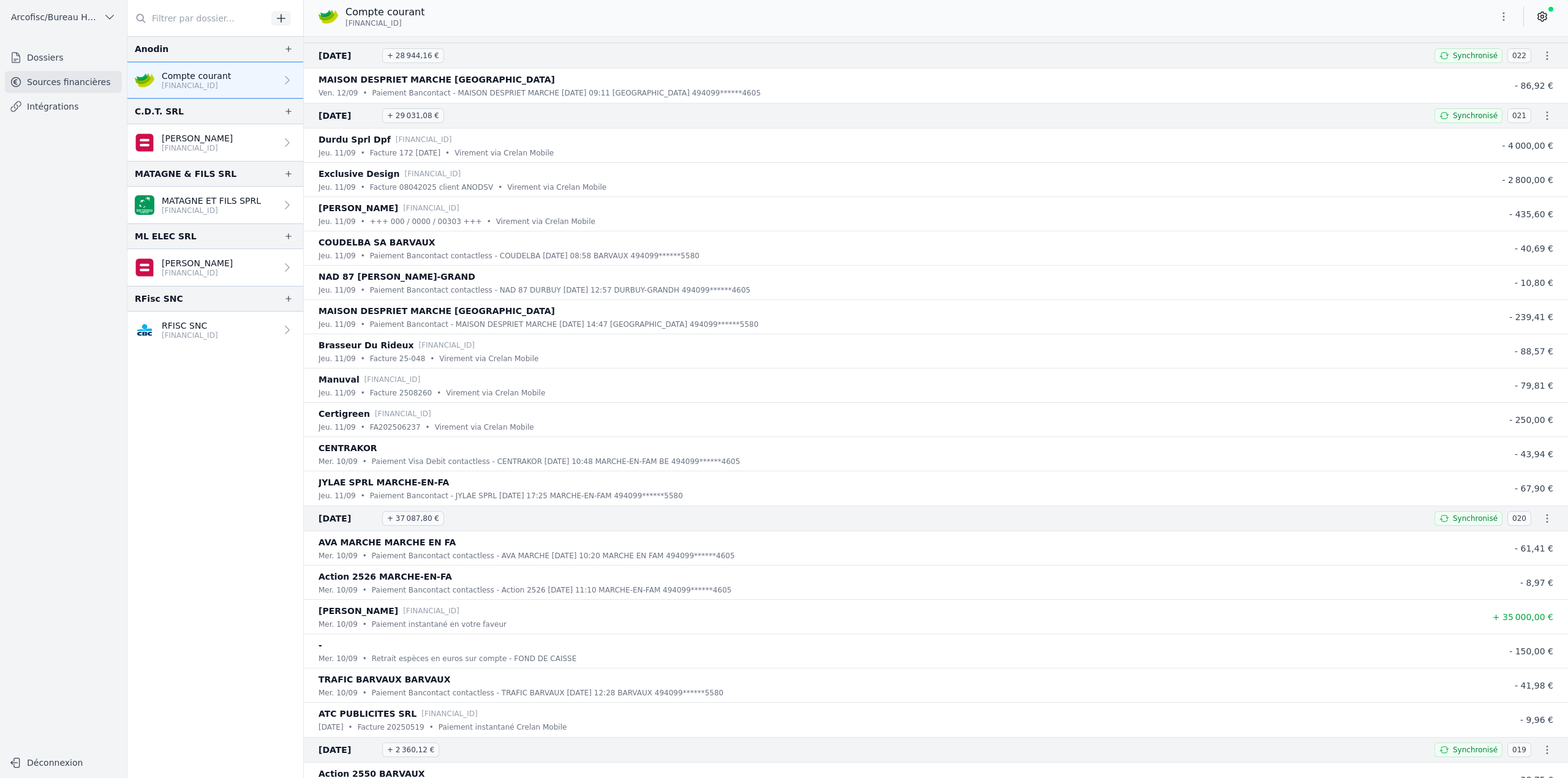
scroll to position [796, 0]
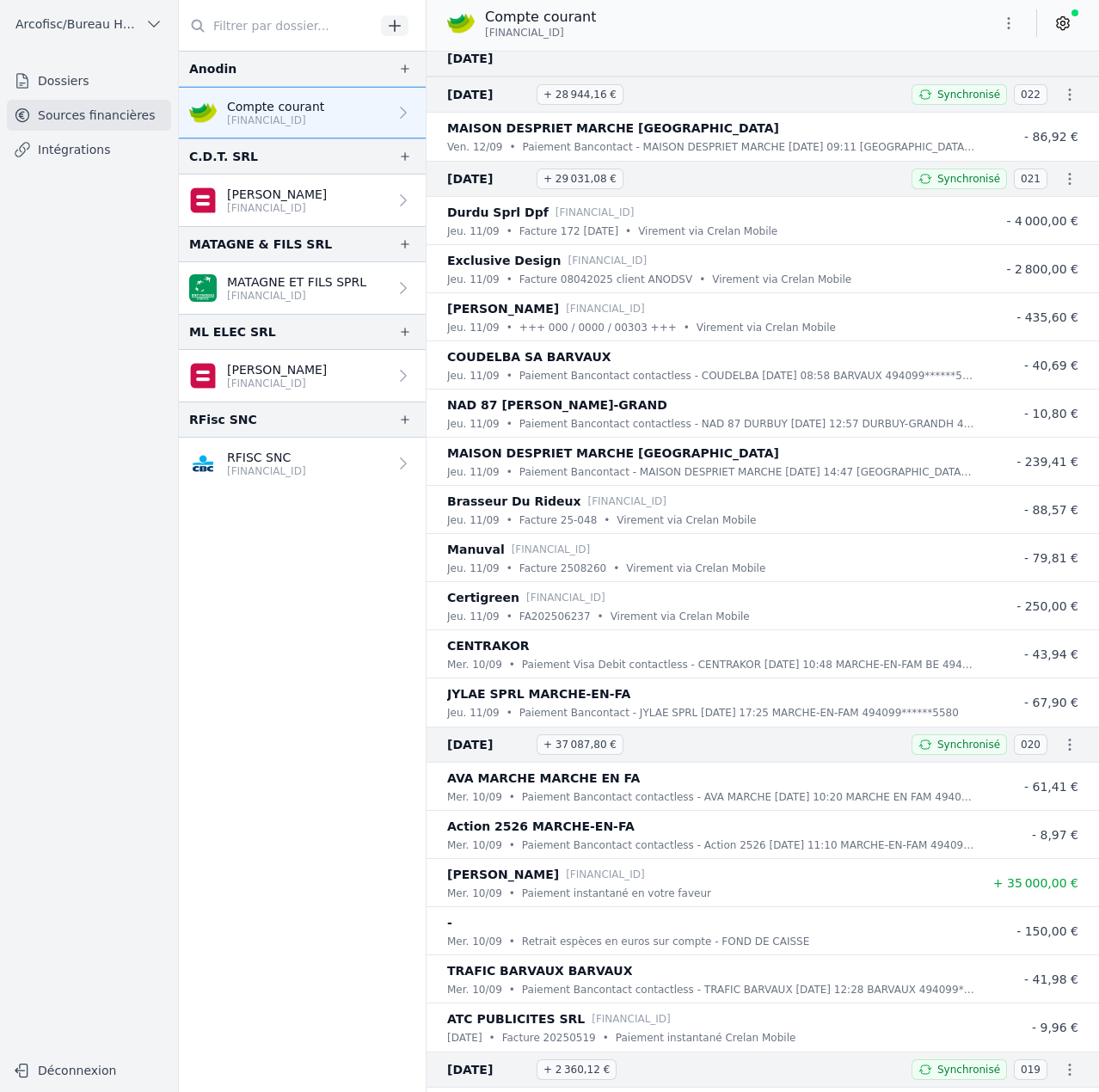
click at [113, 80] on link "Dossiers" at bounding box center [89, 81] width 165 height 31
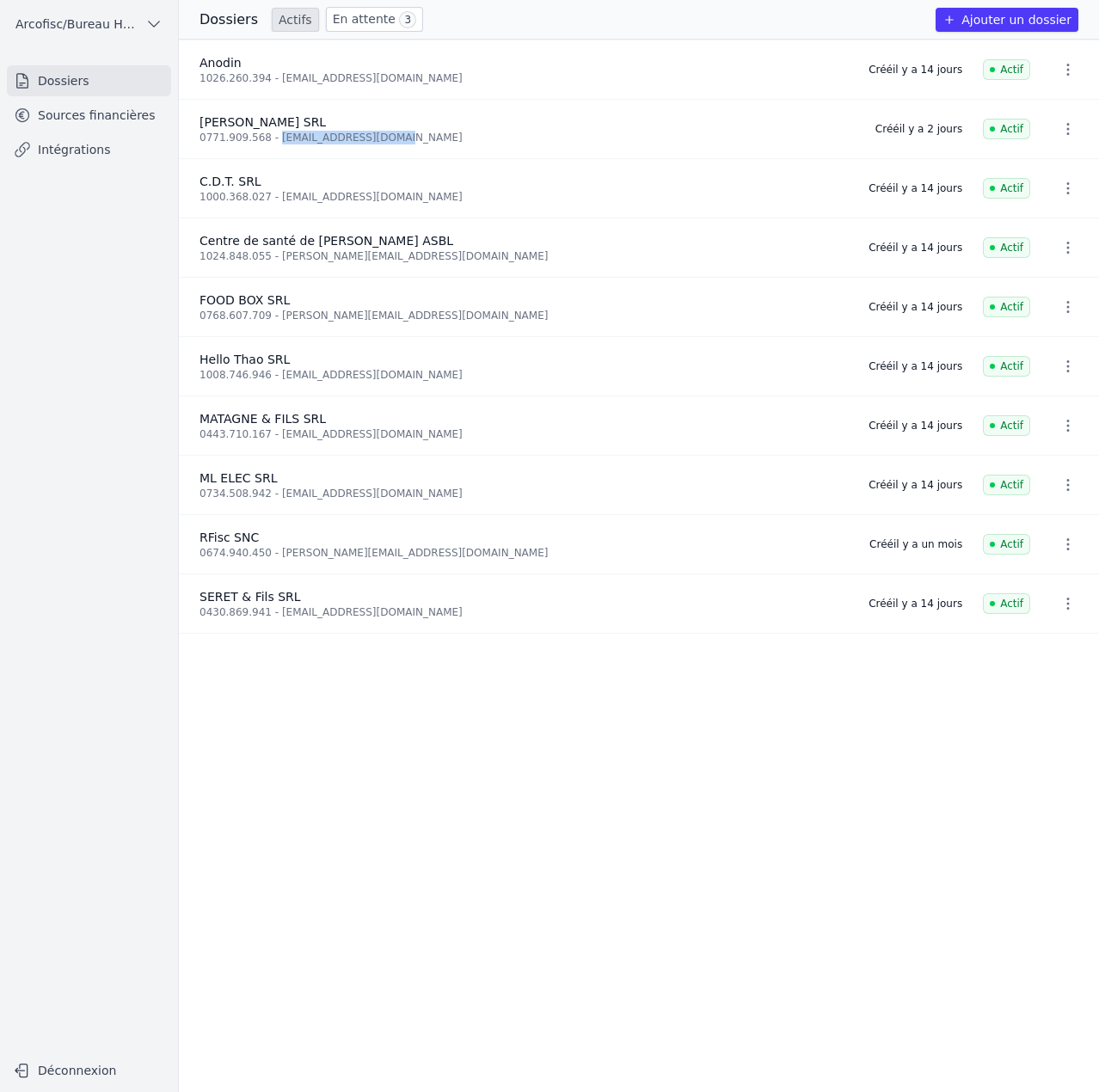
drag, startPoint x: 270, startPoint y: 137, endPoint x: 404, endPoint y: 137, distance: 134.0
click at [404, 137] on div "0771.909.568 - bryanprevot@gmail.com" at bounding box center [527, 138] width 655 height 14
copy div "bryanprevot@gmail.com"
drag, startPoint x: 270, startPoint y: 197, endPoint x: 411, endPoint y: 190, distance: 141.2
click at [411, 190] on div "1000.368.027 - dimitripirotton@gmail.com" at bounding box center [524, 197] width 649 height 14
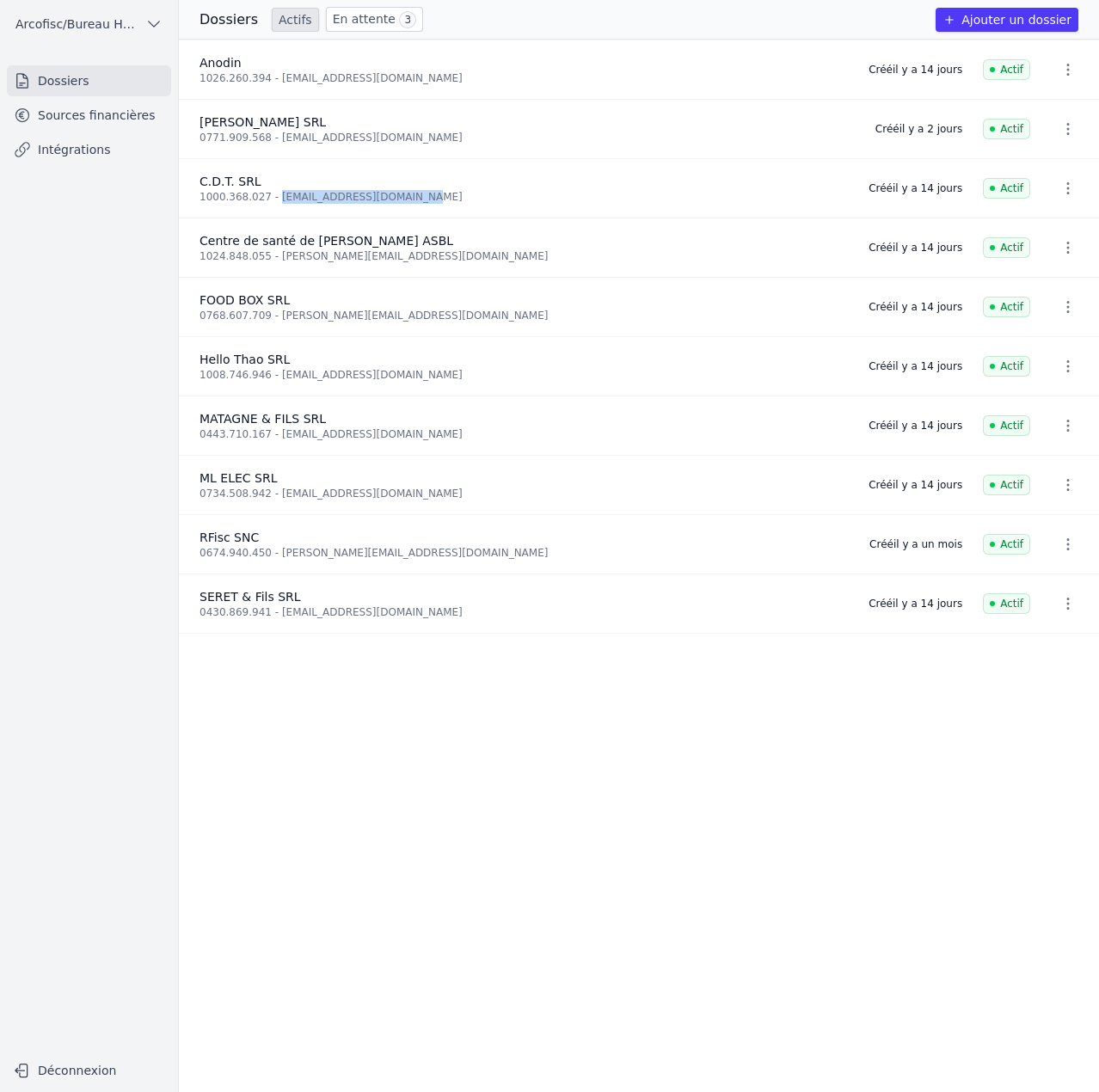
copy div "dimitripirotton@gmail.com"
drag, startPoint x: 270, startPoint y: 254, endPoint x: 417, endPoint y: 256, distance: 147.0
click at [417, 256] on div "1024.848.055 - marius.labory@gmail.com" at bounding box center [524, 257] width 649 height 14
copy div "marius.labory@gmail.com"
drag, startPoint x: 267, startPoint y: 316, endPoint x: 416, endPoint y: 315, distance: 149.0
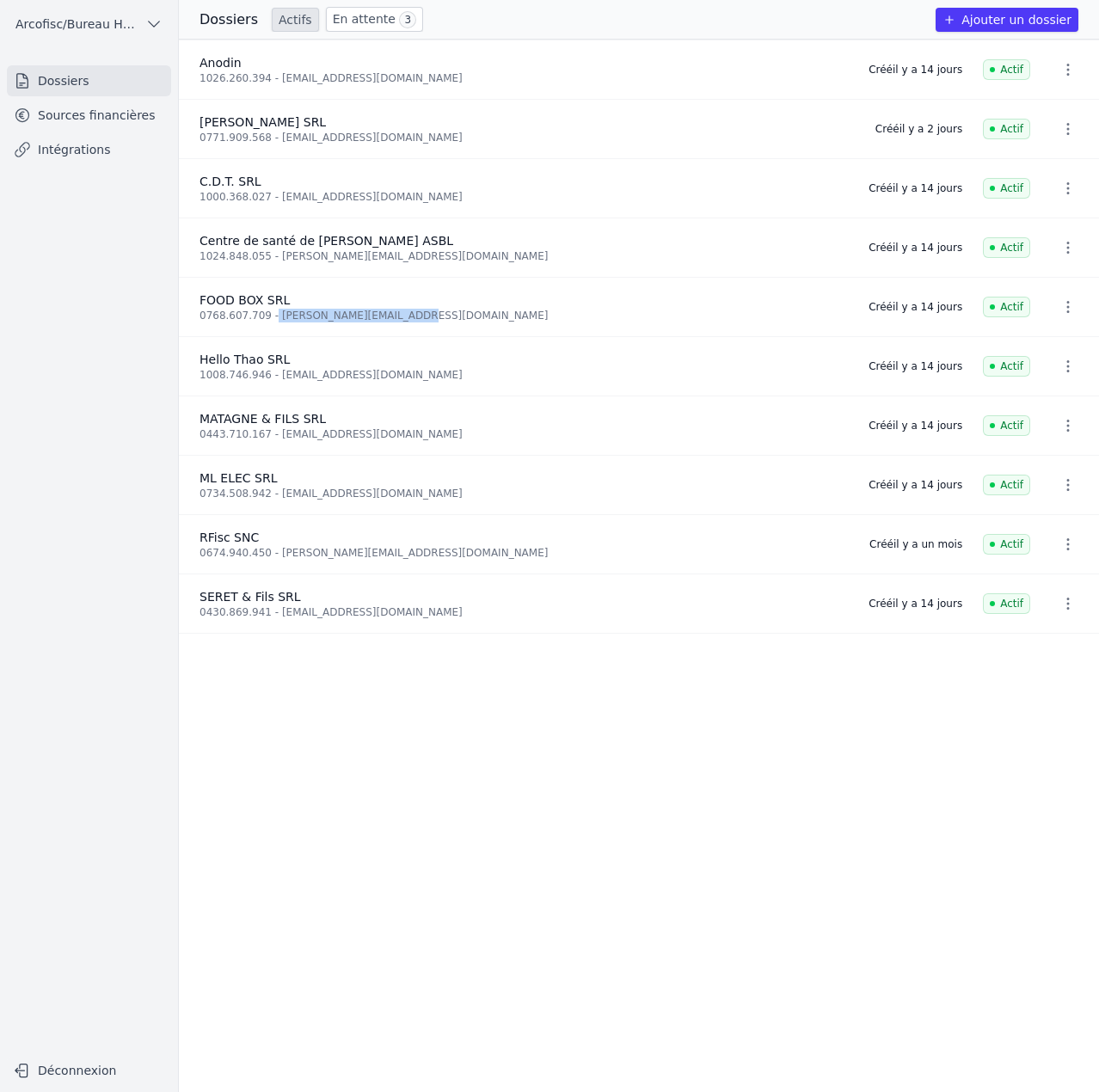
click at [416, 315] on div "0768.607.709 - jerome_lindt@hotmail.com" at bounding box center [524, 315] width 649 height 14
copy div "jerome_lindt@hotmail.com"
drag, startPoint x: 270, startPoint y: 375, endPoint x: 383, endPoint y: 375, distance: 113.0
click at [383, 375] on div "1008.746.946 - hello@thao.be" at bounding box center [524, 375] width 649 height 14
copy div "hello@thao.be"
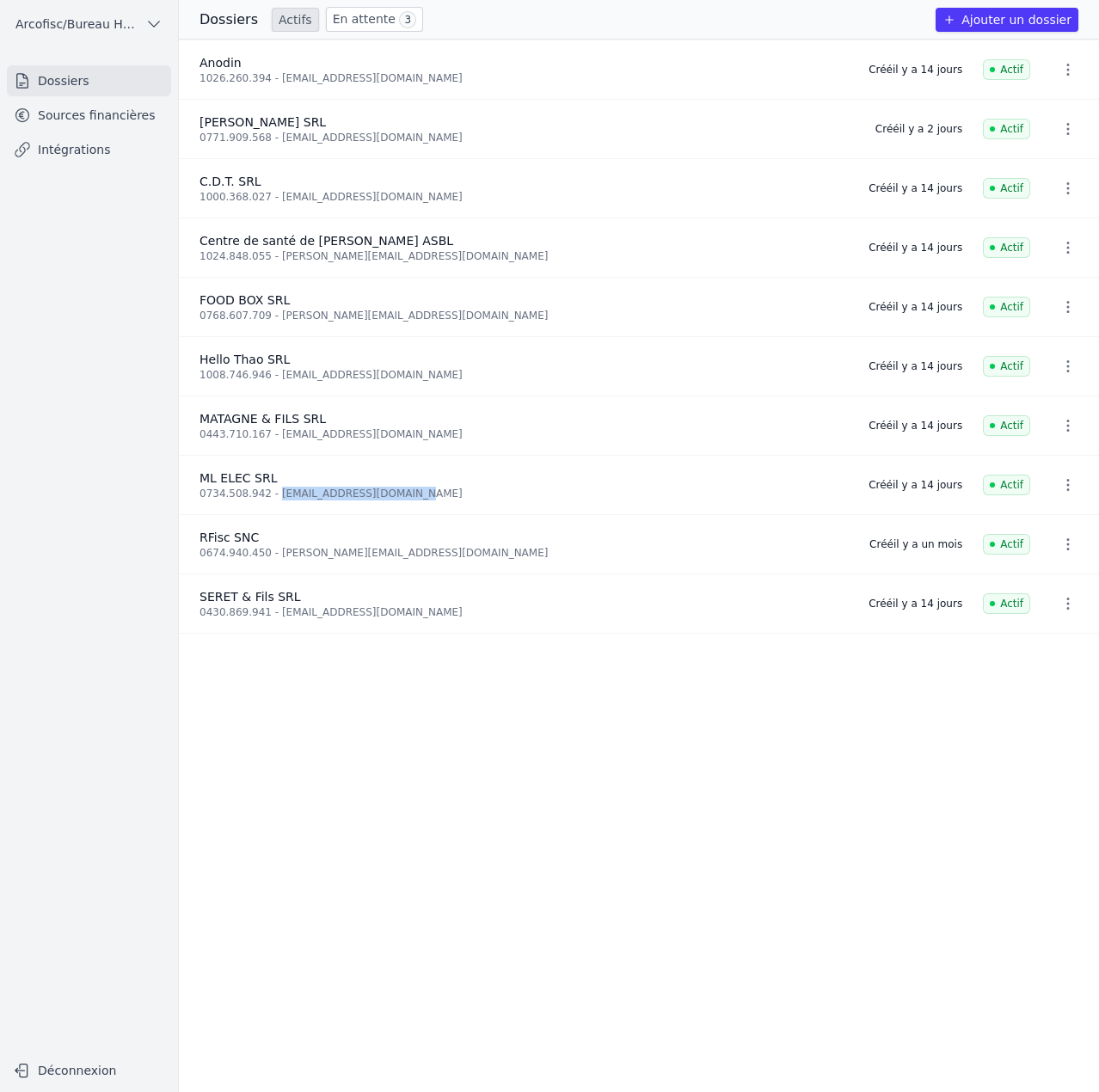
drag, startPoint x: 271, startPoint y: 491, endPoint x: 437, endPoint y: 489, distance: 166.0
click at [437, 489] on div "0734.508.942 - michaelladouce@gmail.com" at bounding box center [524, 493] width 649 height 14
copy div "michaelladouce@gmail.com"
drag, startPoint x: 266, startPoint y: 433, endPoint x: 382, endPoint y: 437, distance: 116.1
click at [382, 437] on div "0443.710.167 - matagneetfils@icloud.com" at bounding box center [524, 434] width 649 height 14
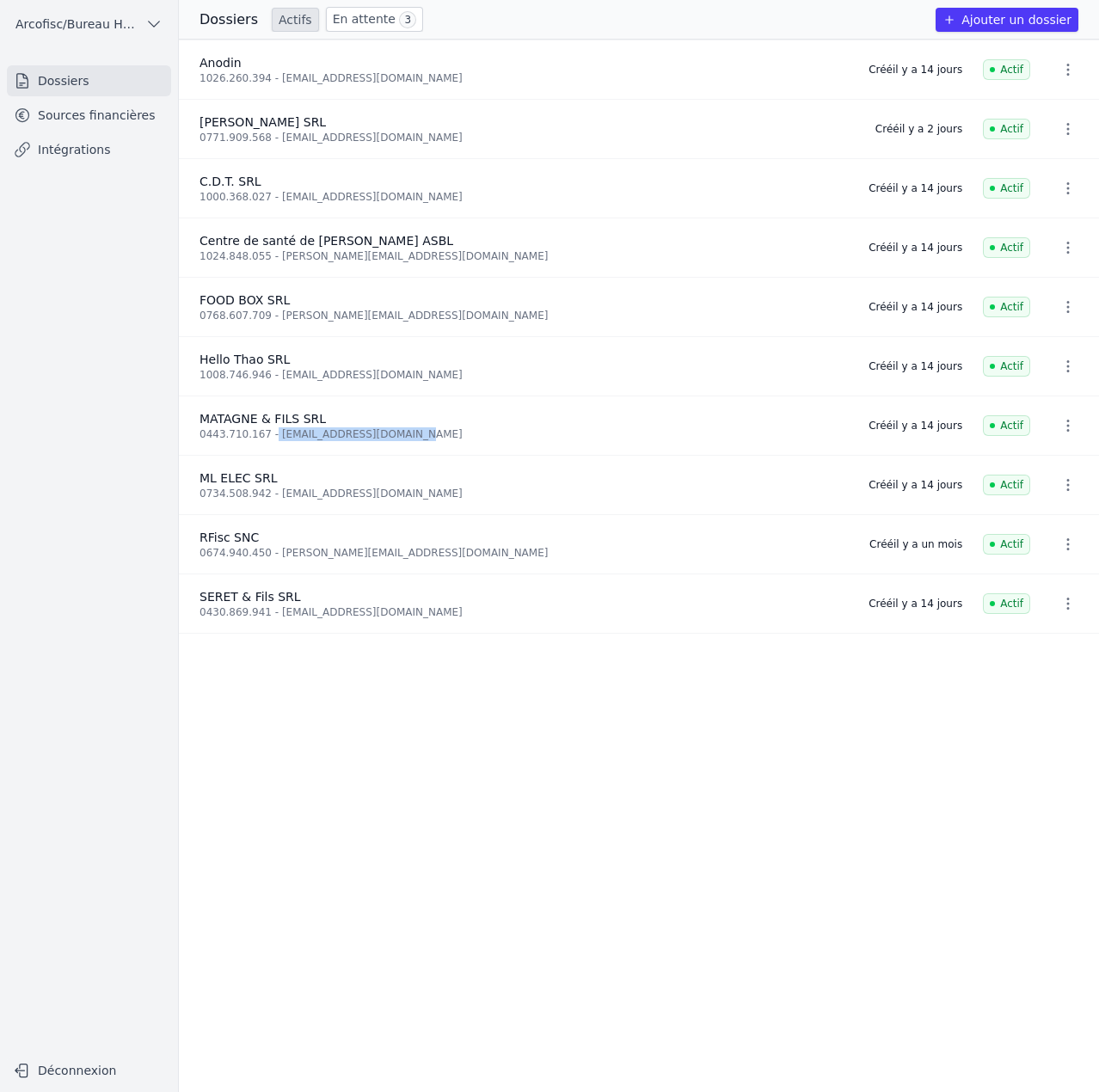
click at [399, 438] on div "0443.710.167 - matagneetfils@icloud.com" at bounding box center [524, 434] width 649 height 14
copy div "matagneetfils@icloud.com"
drag, startPoint x: 270, startPoint y: 616, endPoint x: 496, endPoint y: 620, distance: 226.0
click at [495, 620] on li "SERET & Fils SRL 0430.869.941 - seretetfils@hotmail.com Créé il y a 14 jours Ac…" at bounding box center [639, 604] width 920 height 59
copy div "seretetfils@hotmail.com"
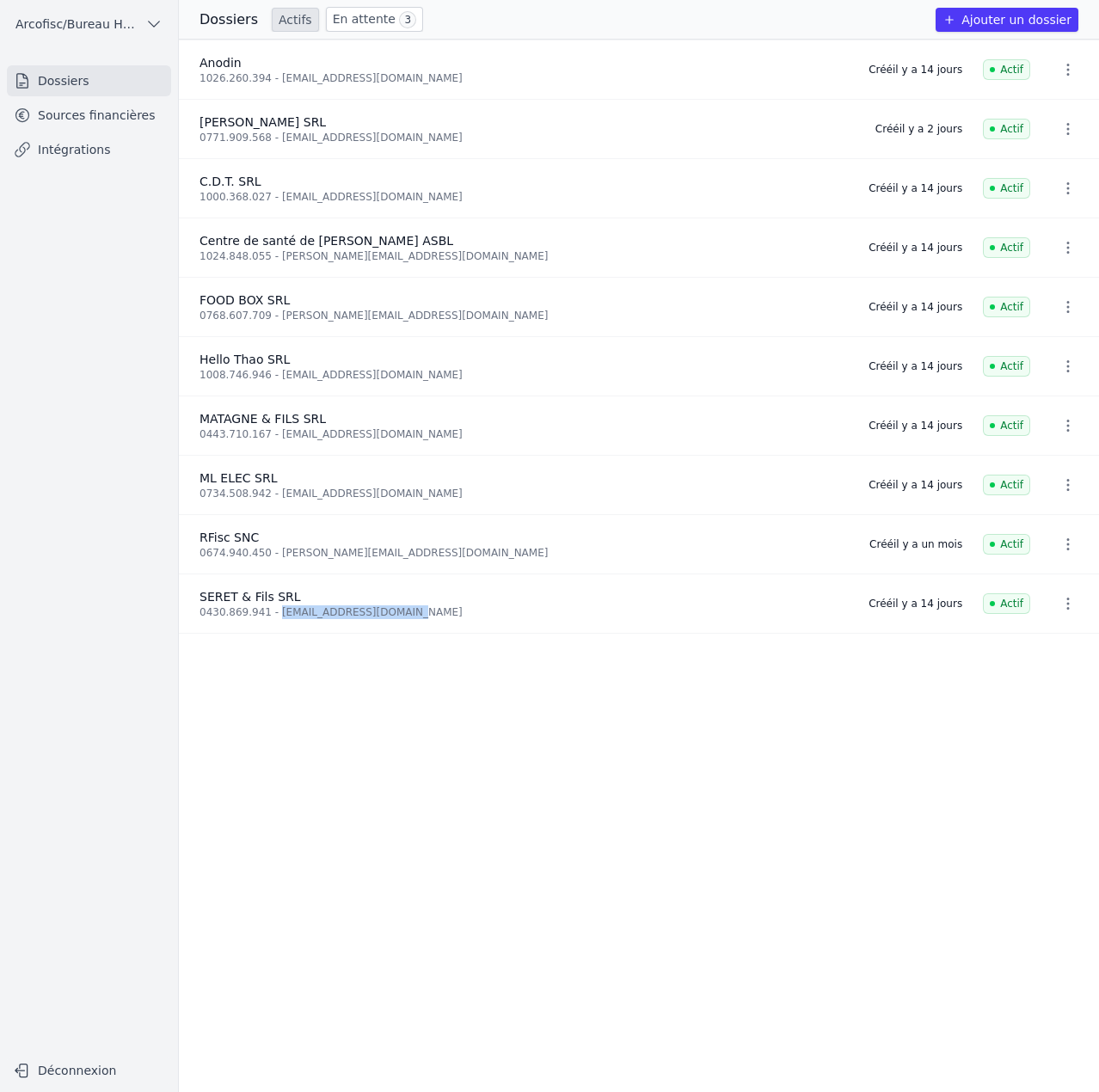
click at [356, 22] on link "En attente 3" at bounding box center [374, 19] width 97 height 25
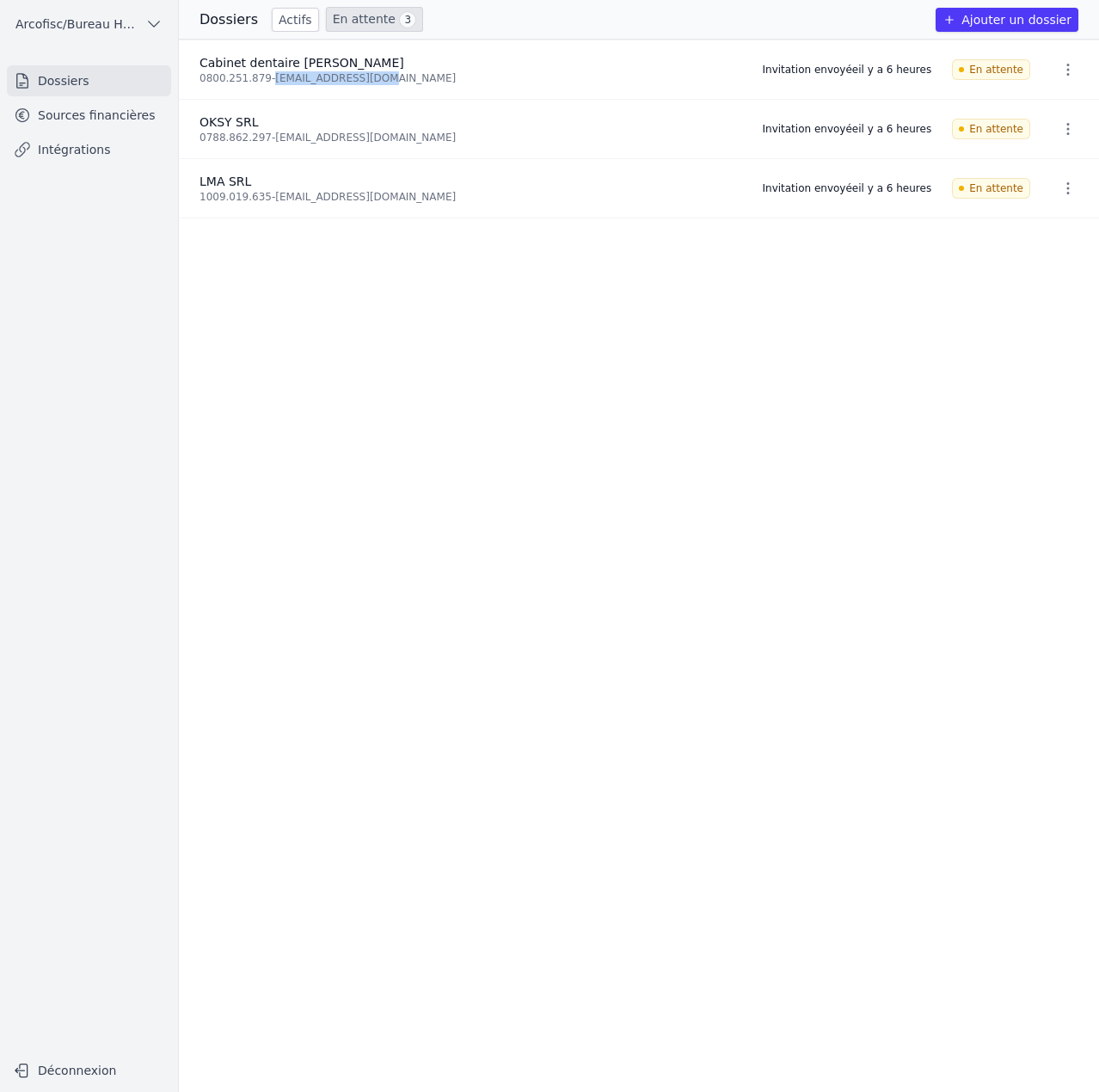
drag, startPoint x: 268, startPoint y: 82, endPoint x: 462, endPoint y: 91, distance: 194.2
click at [462, 91] on li "Cabinet dentaire Oksuz SRL 0800.251.879 - nsoksuz@hotmail.com Invitation envoyé…" at bounding box center [639, 70] width 920 height 59
copy div "nsoksuz@hotmail.com"
drag, startPoint x: 270, startPoint y: 140, endPoint x: 484, endPoint y: 142, distance: 214.0
click at [484, 142] on div "0788.862.297 - nsoksuz@hotmail.com" at bounding box center [470, 138] width 542 height 14
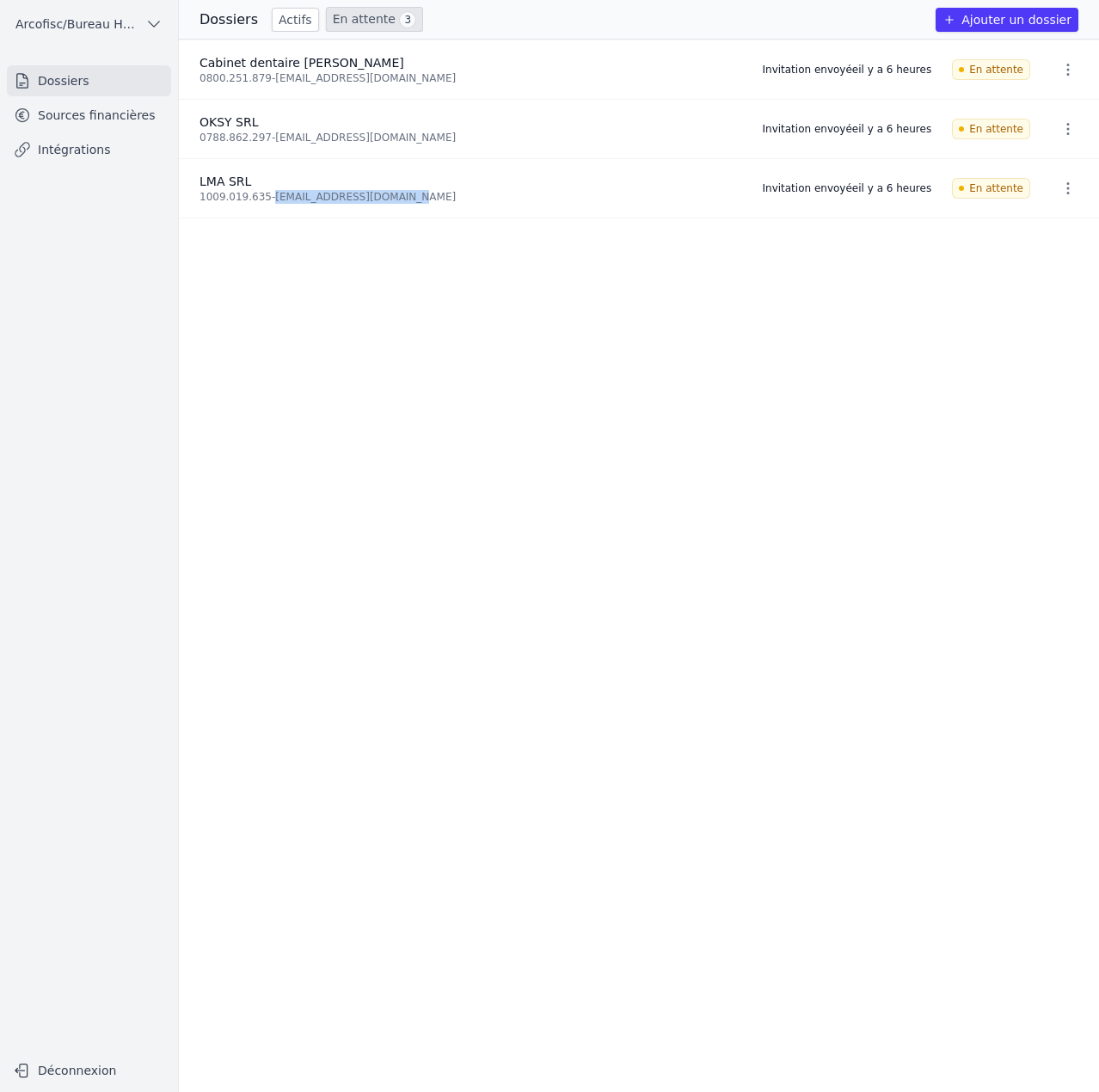
drag, startPoint x: 270, startPoint y: 200, endPoint x: 461, endPoint y: 206, distance: 191.1
click at [461, 206] on li "LMA SRL 1009.019.635 - magaliepapillon@yahoo.fr Invitation envoyée il y a 6 heu…" at bounding box center [639, 189] width 920 height 59
click at [357, 18] on link "En attente 3" at bounding box center [374, 19] width 97 height 25
click at [289, 11] on link "Actifs" at bounding box center [295, 20] width 47 height 24
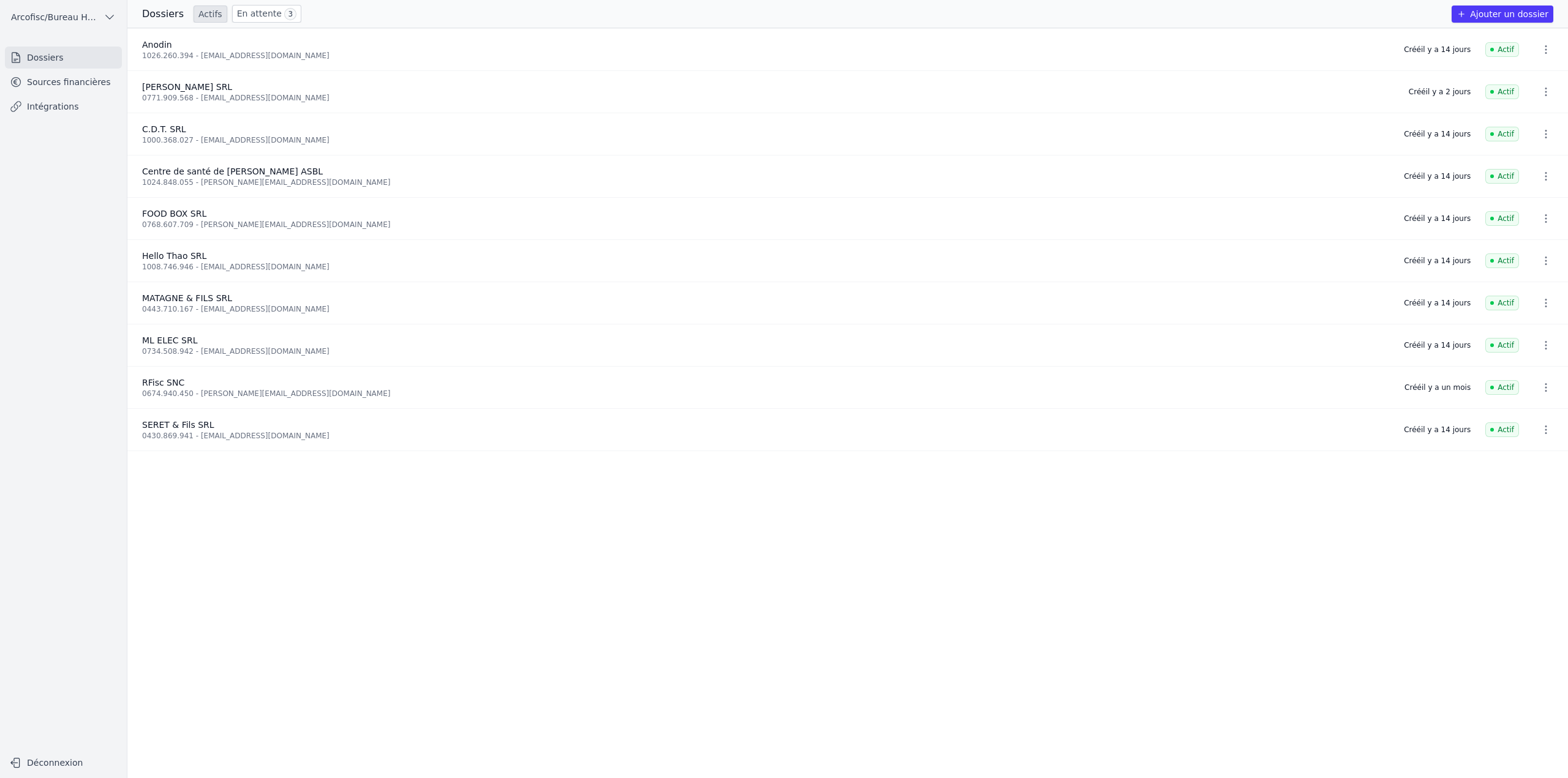
click at [263, 18] on link "En attente 3" at bounding box center [266, 13] width 69 height 18
